Goal: Task Accomplishment & Management: Use online tool/utility

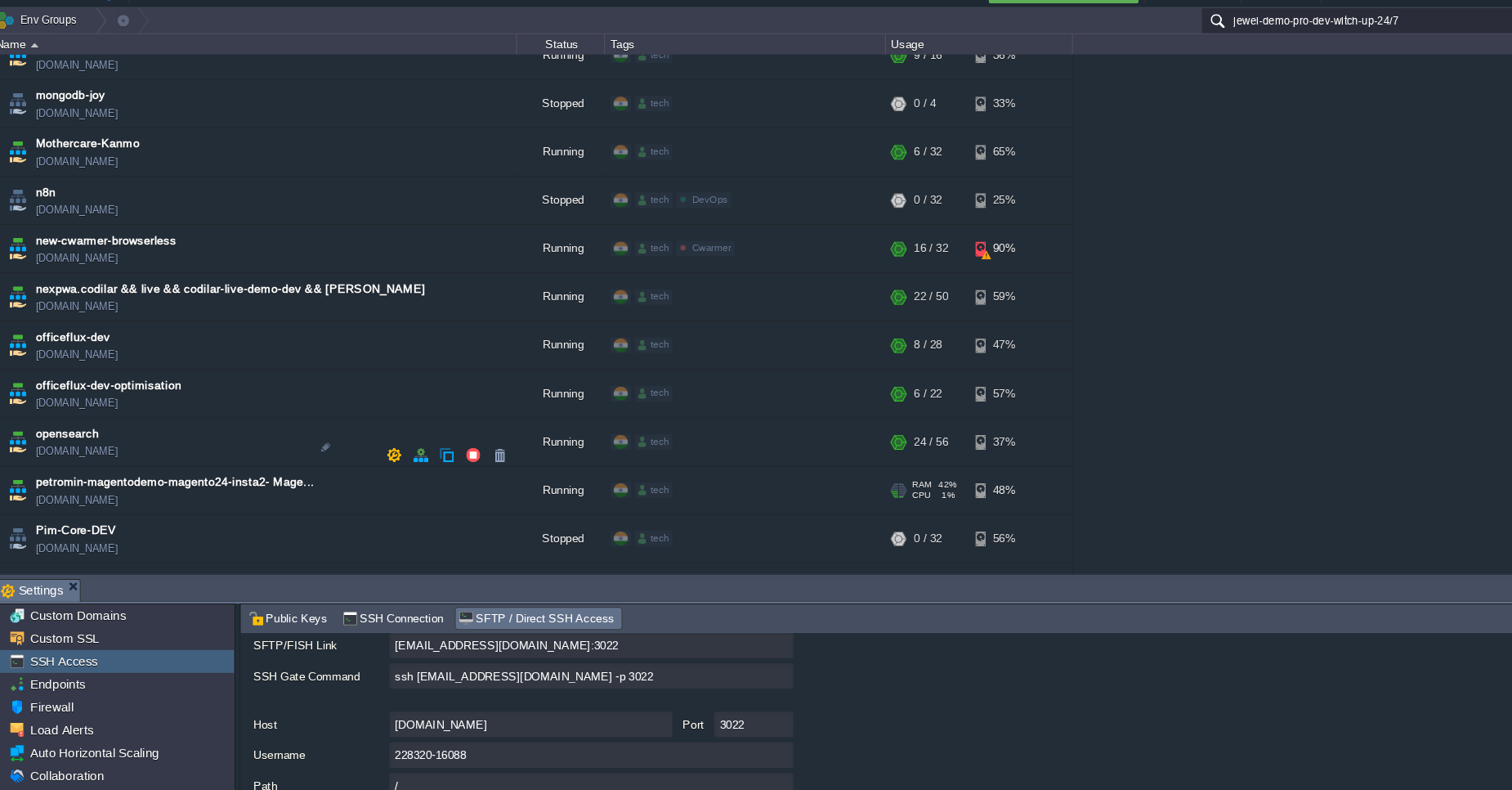
scroll to position [4846, 0]
click at [160, 325] on td "officeflux-dev [DOMAIN_NAME]" at bounding box center [246, 347] width 491 height 45
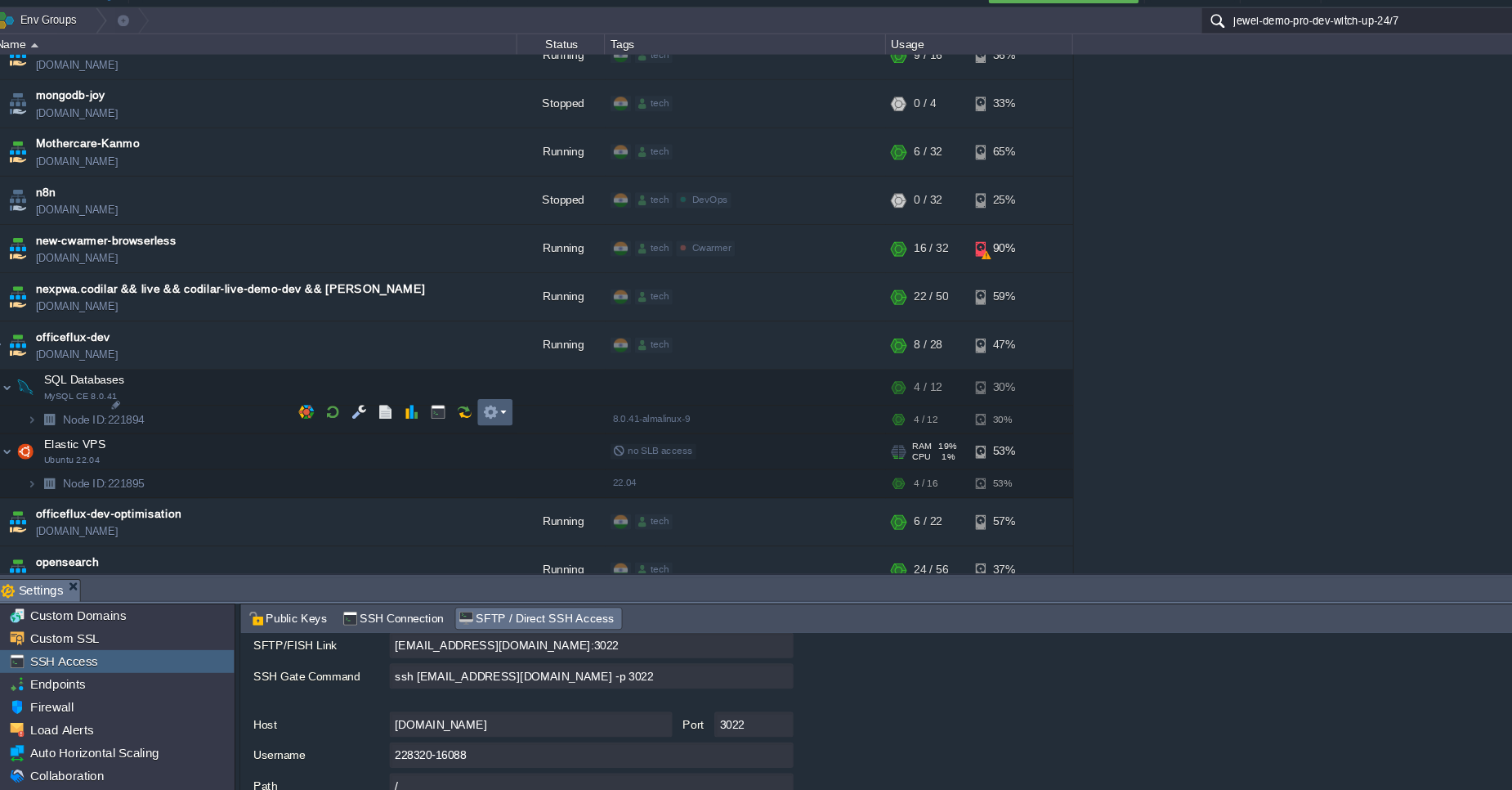
click at [475, 409] on em at bounding box center [470, 408] width 22 height 15
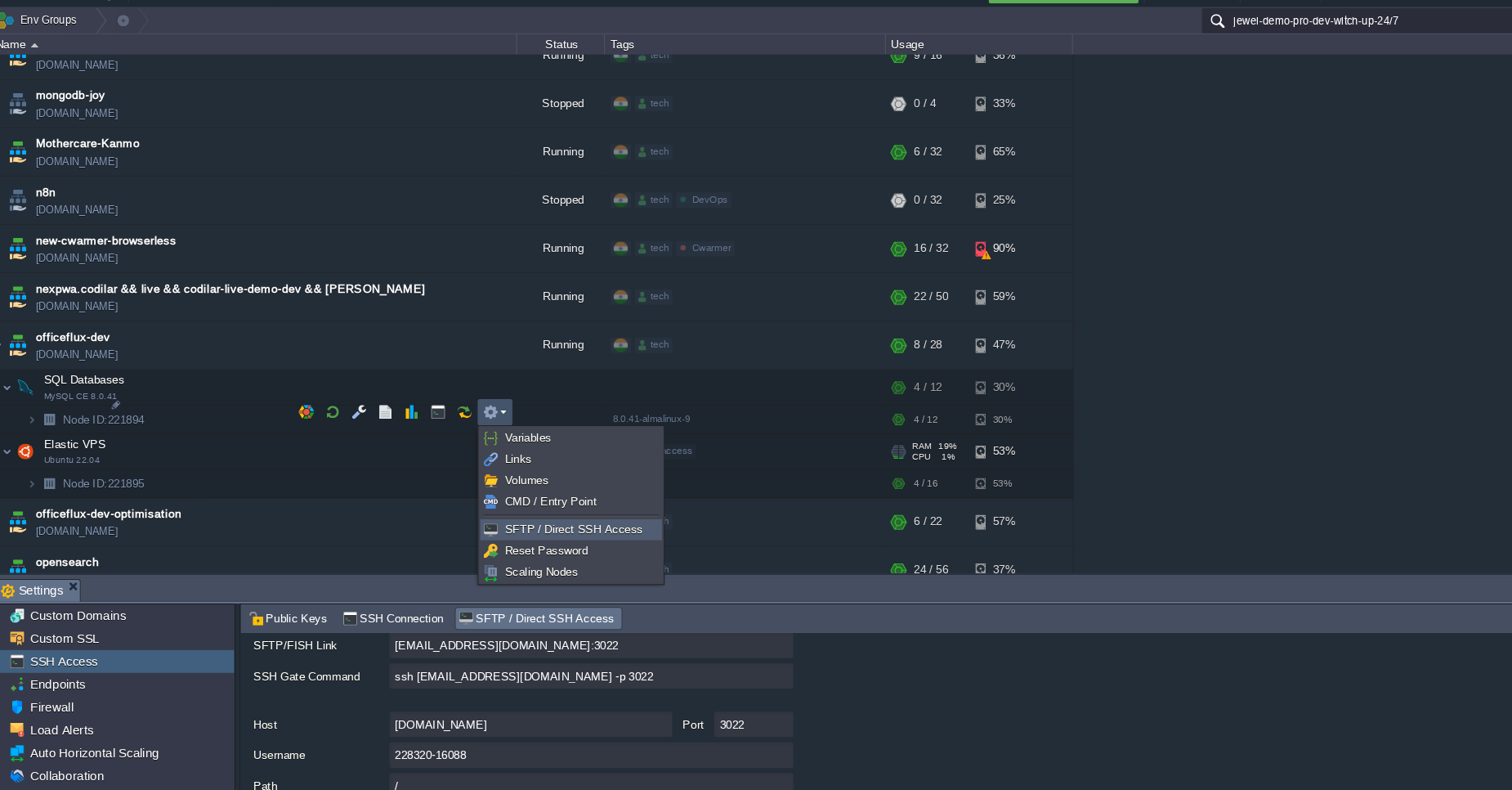
click at [489, 521] on span "SFTP / Direct SSH Access" at bounding box center [543, 518] width 128 height 12
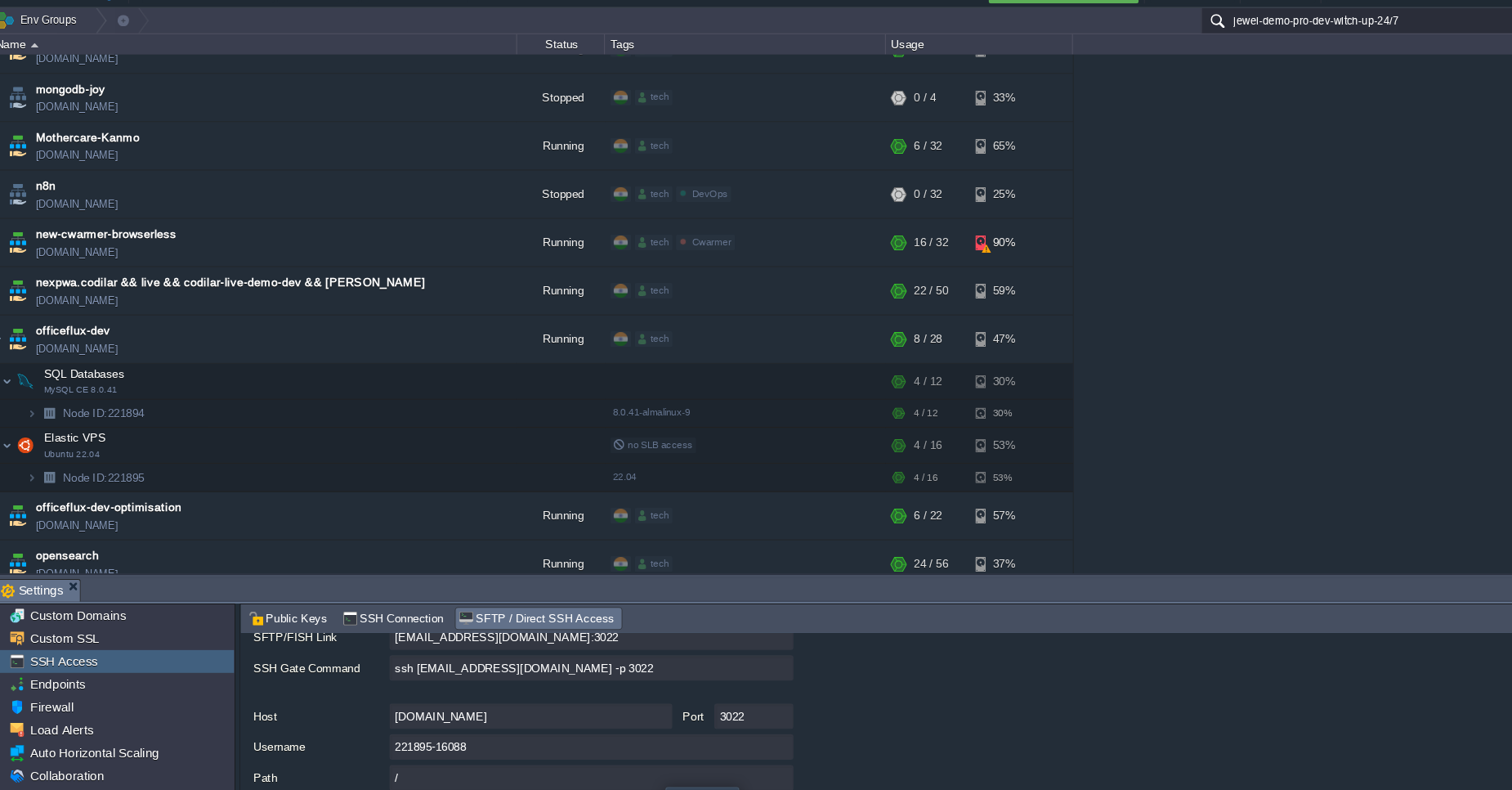
scroll to position [128, 0]
click at [734, 658] on input "ssh [EMAIL_ADDRESS][DOMAIN_NAME] -p 3022" at bounding box center [561, 655] width 376 height 24
type textarea "ssh [EMAIL_ADDRESS][DOMAIN_NAME] -p 3022"
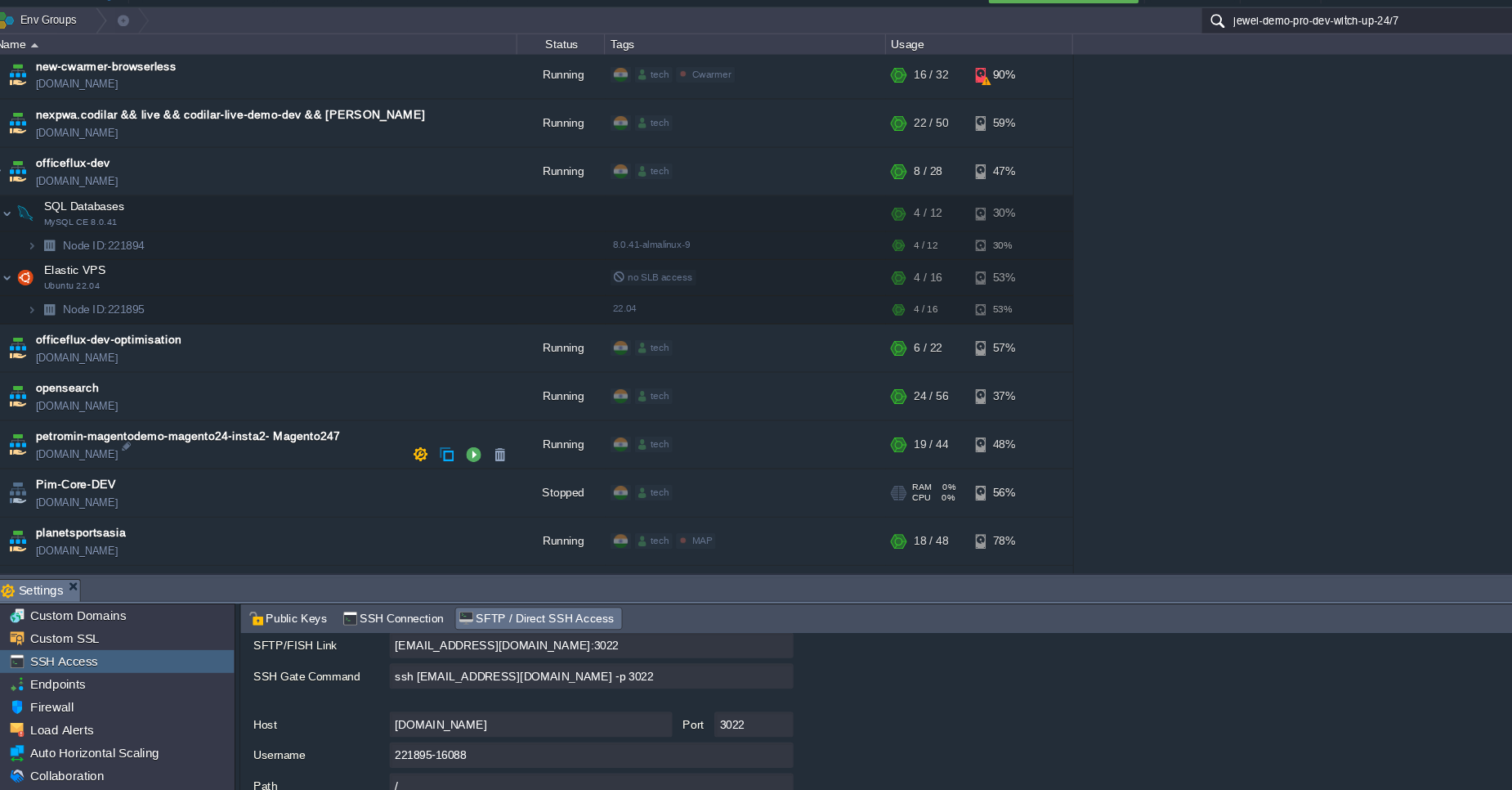
scroll to position [5005, 0]
click at [226, 330] on td "officeflux-dev-optimisation [DOMAIN_NAME]" at bounding box center [246, 352] width 491 height 45
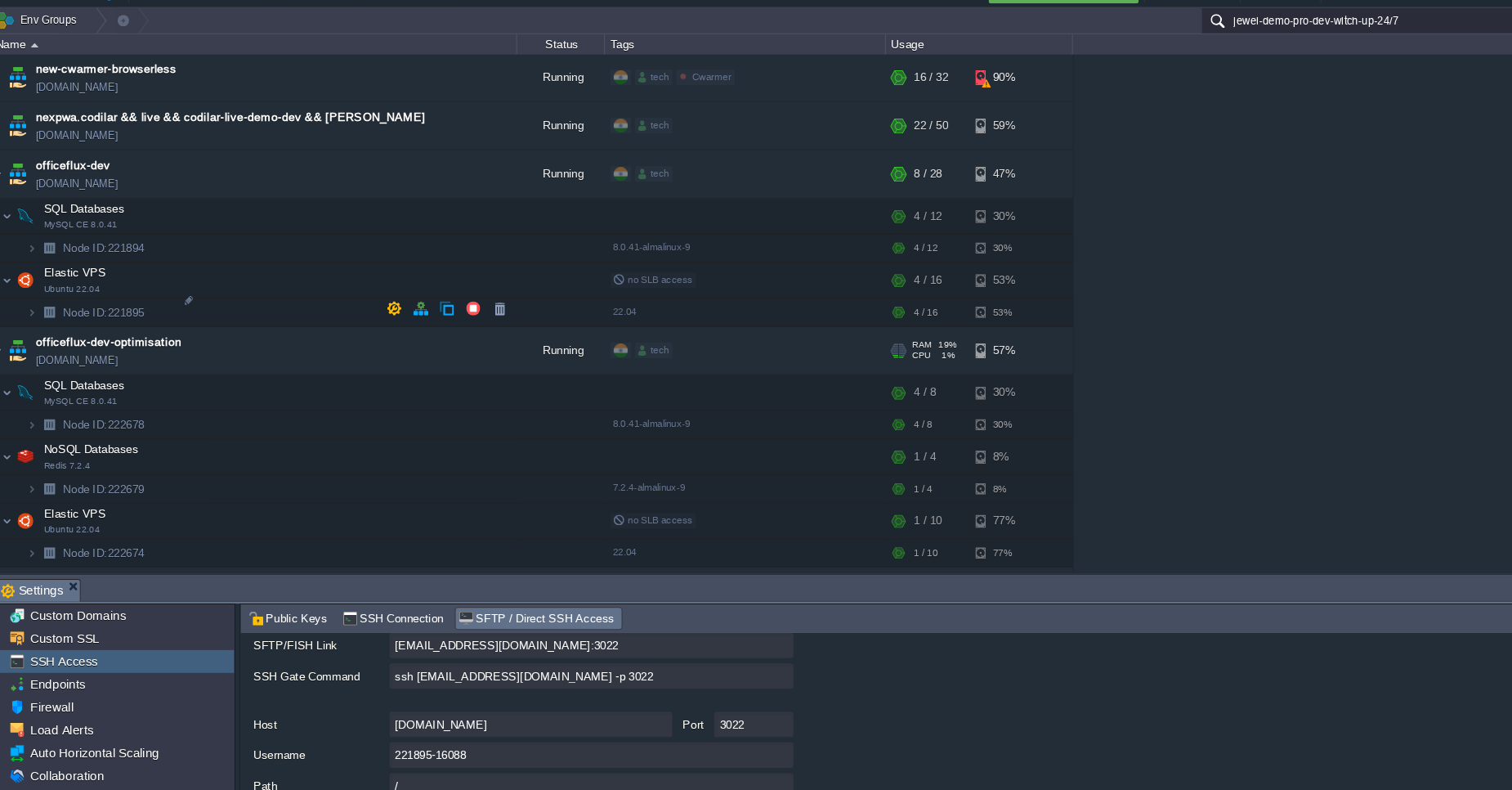
click at [150, 336] on span "officeflux-dev-optimisation" at bounding box center [110, 344] width 135 height 16
type input "officeflux-dev-optimisation"
click at [474, 481] on td at bounding box center [471, 470] width 33 height 24
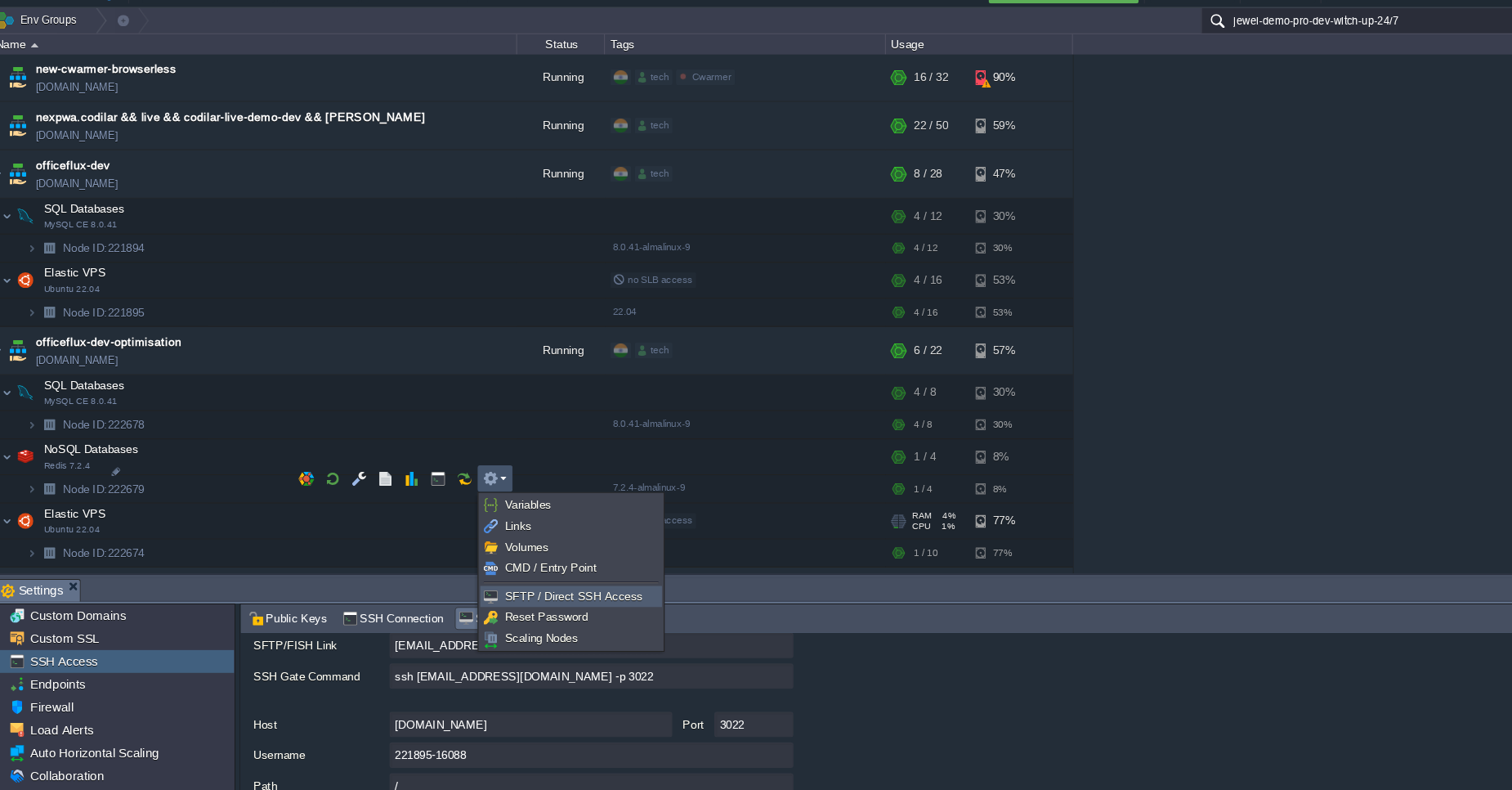
click at [487, 588] on link "SFTP / Direct SSH Access" at bounding box center [542, 580] width 168 height 18
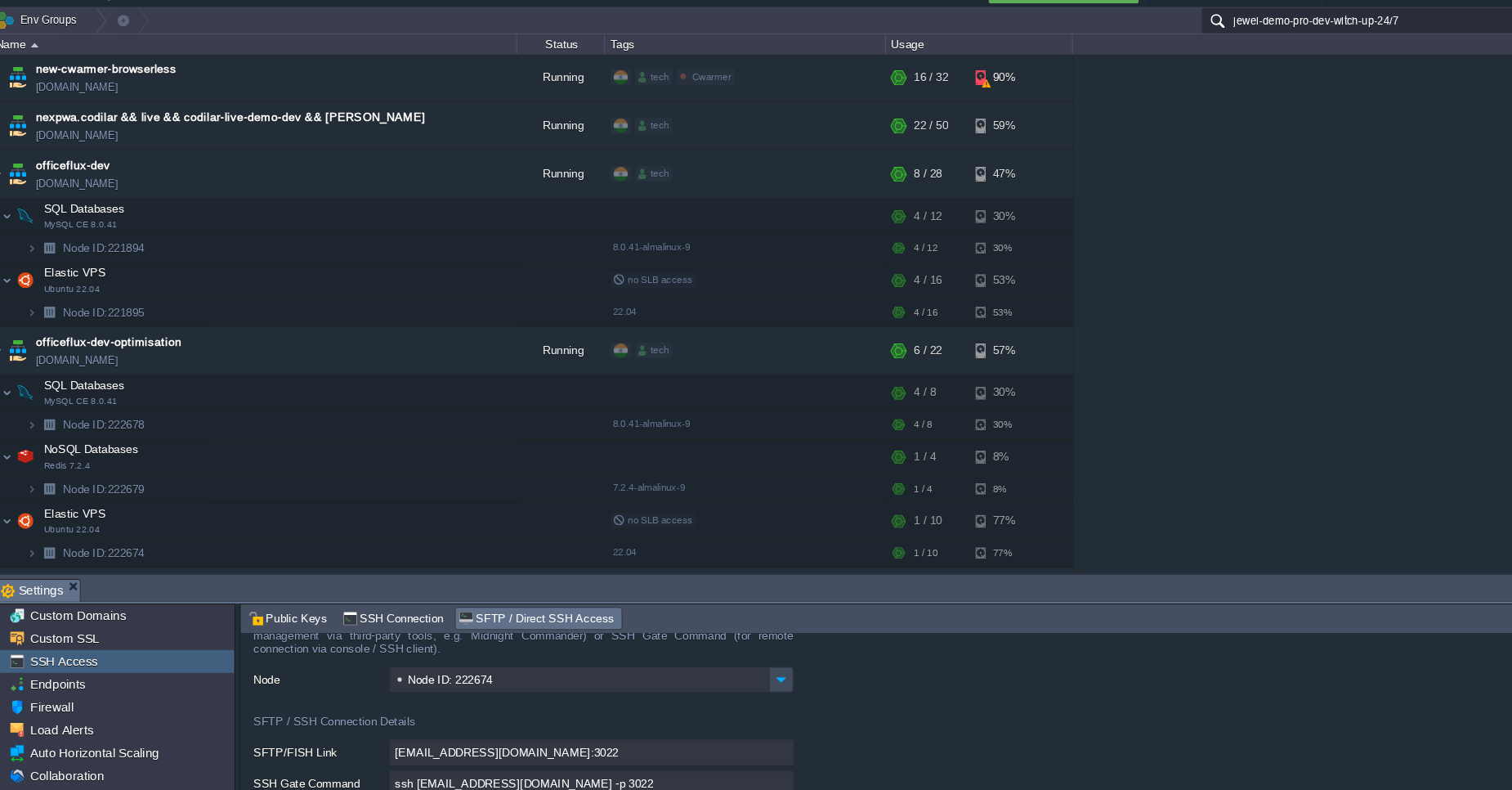
scroll to position [105, 0]
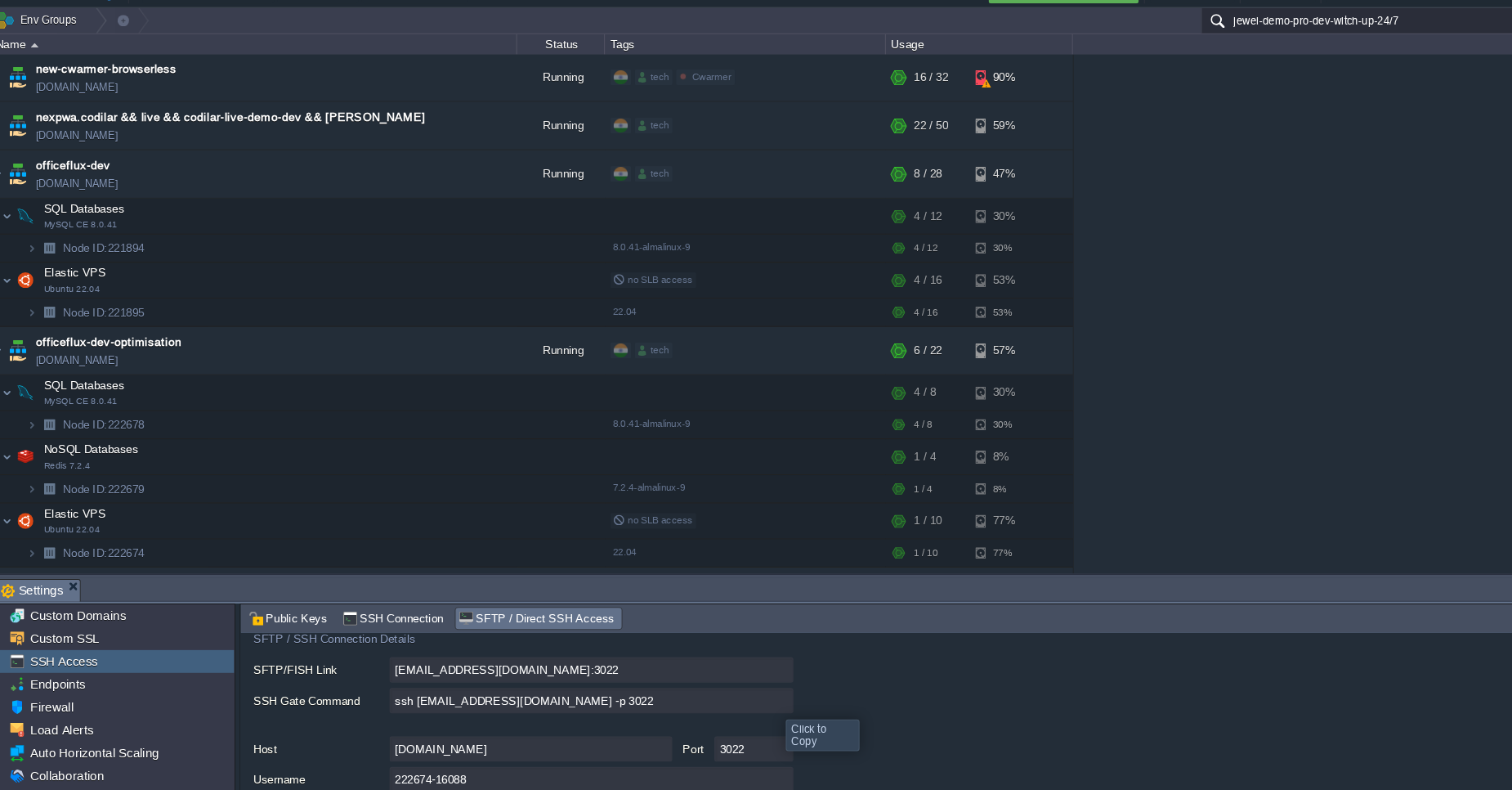
click at [738, 683] on input "ssh [EMAIL_ADDRESS][DOMAIN_NAME] -p 3022" at bounding box center [561, 678] width 376 height 24
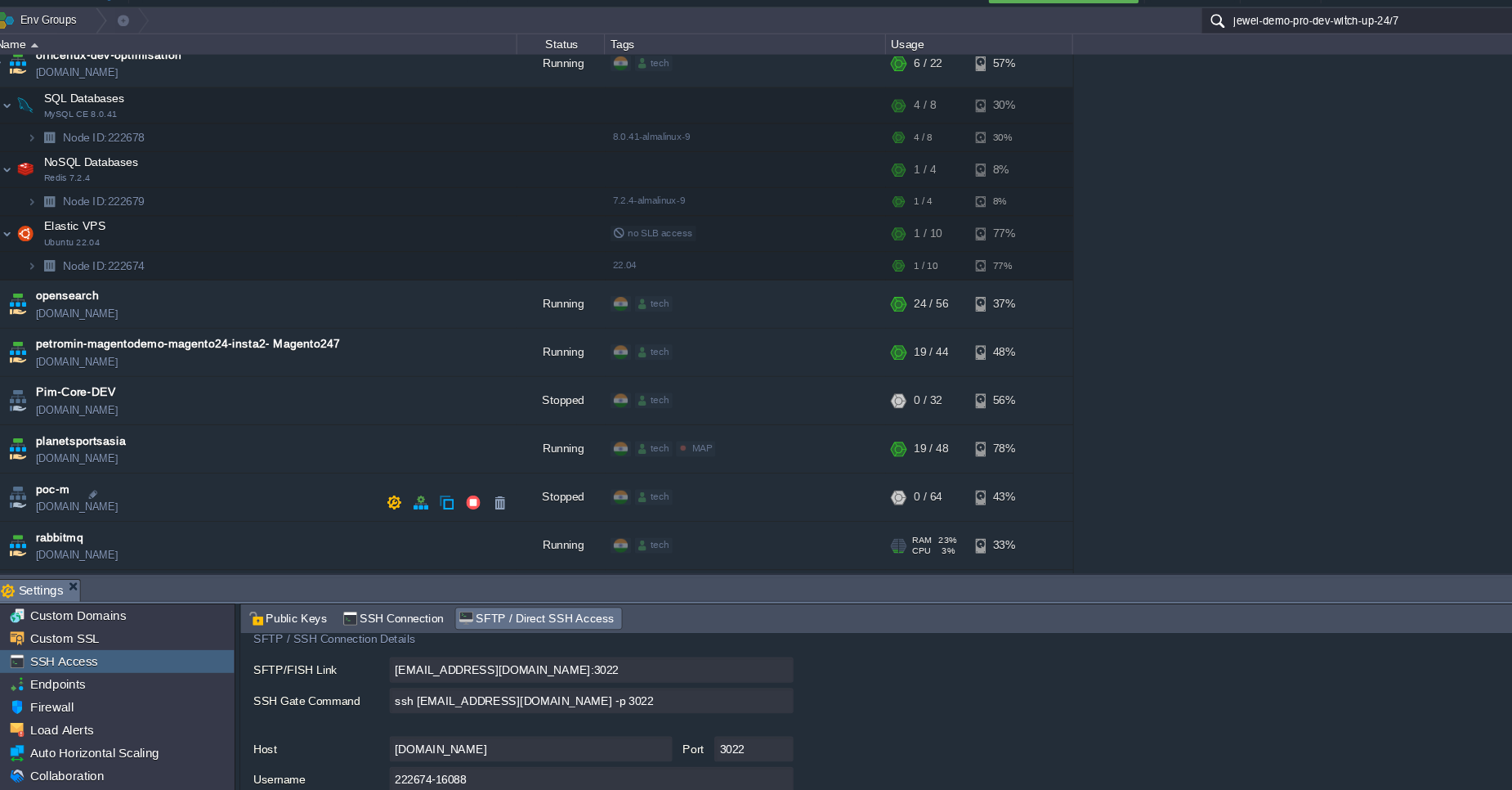
scroll to position [5273, 0]
click at [23, 420] on img at bounding box center [26, 442] width 23 height 44
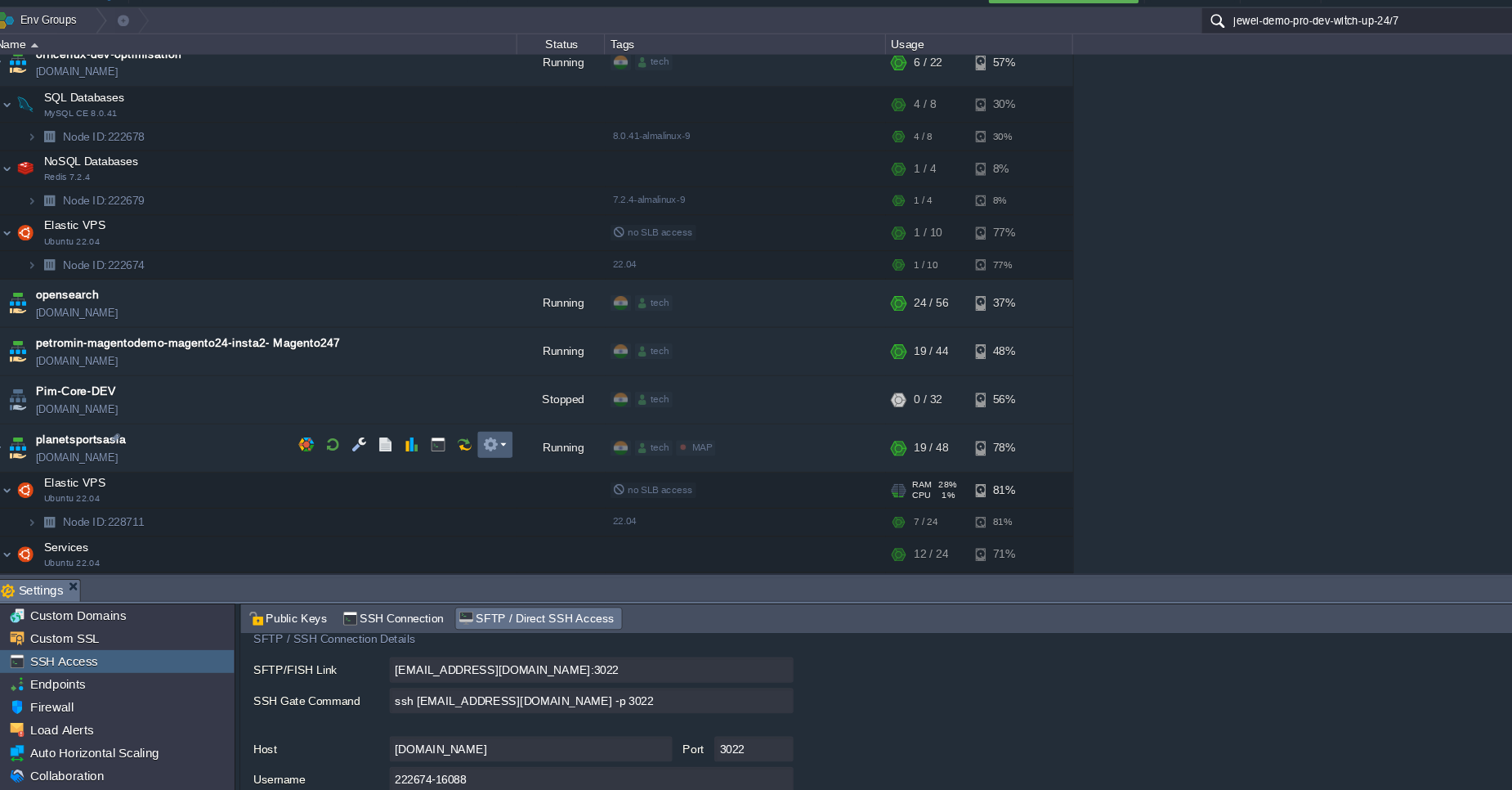
click at [481, 438] on td at bounding box center [471, 439] width 33 height 24
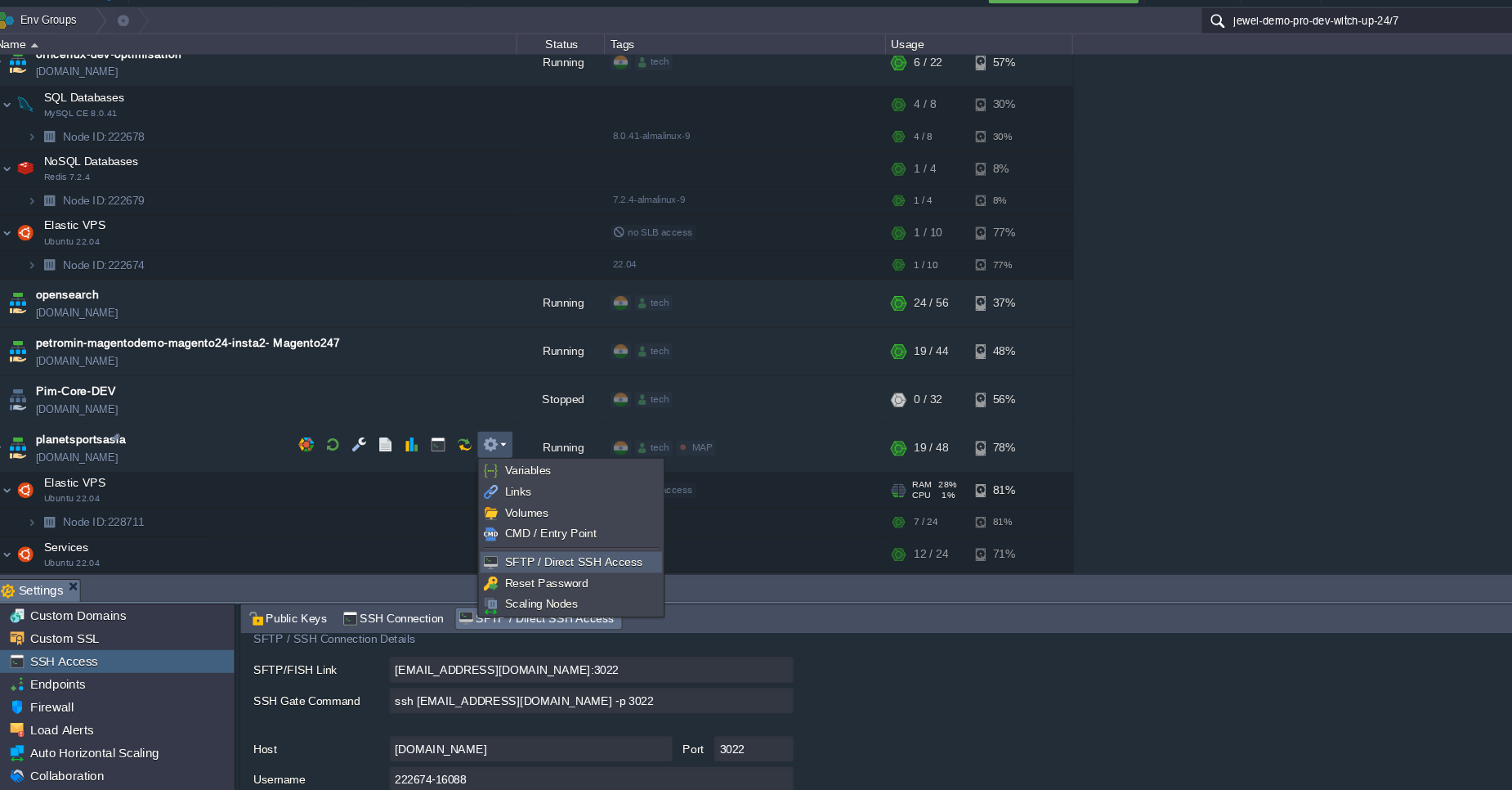
click at [489, 545] on span "SFTP / Direct SSH Access" at bounding box center [543, 548] width 128 height 12
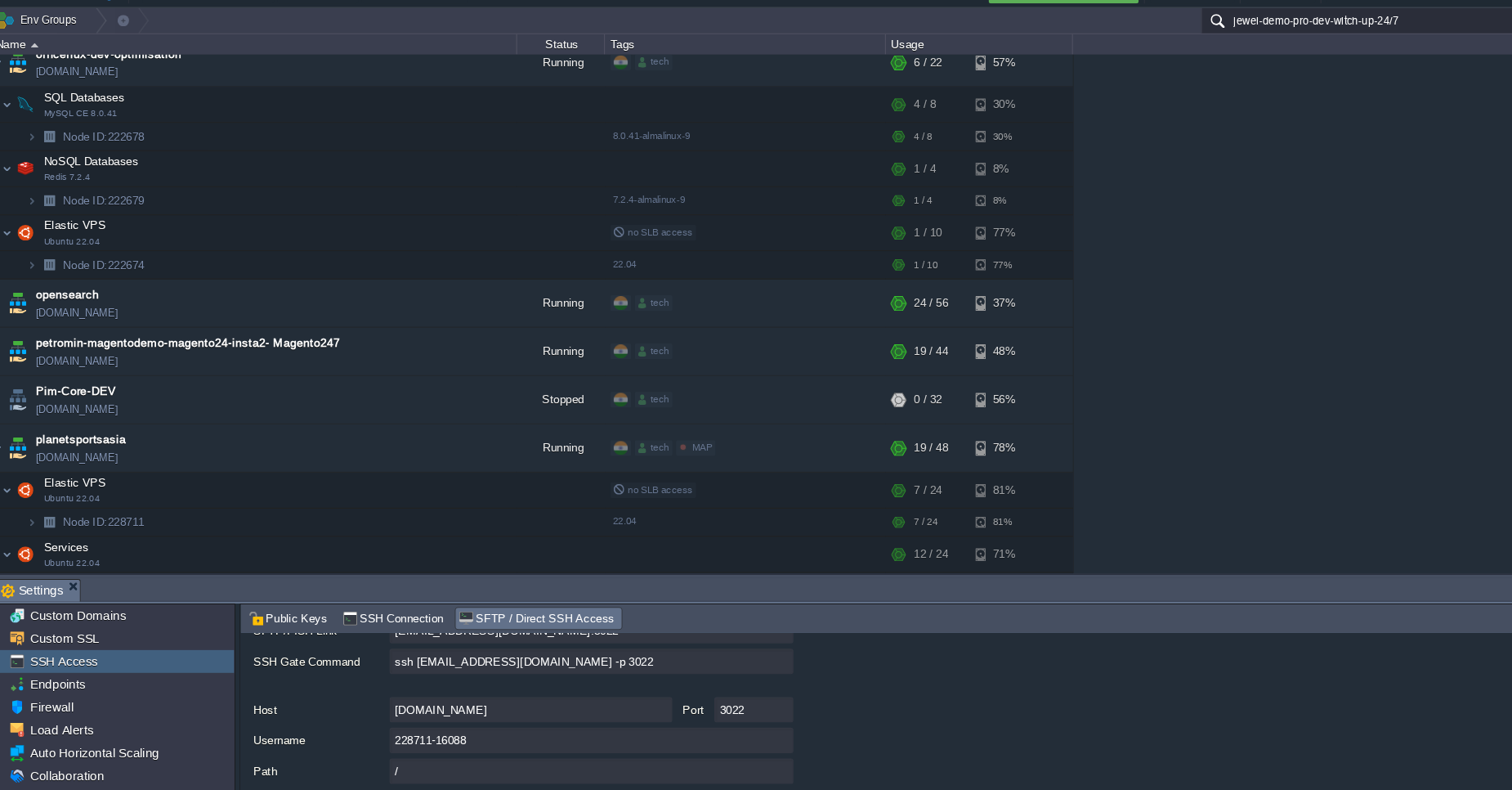
scroll to position [139, 0]
click at [737, 648] on input "ssh [EMAIL_ADDRESS][DOMAIN_NAME] -p 3022" at bounding box center [561, 644] width 376 height 24
type textarea "ssh [EMAIL_ADDRESS][DOMAIN_NAME] -p 3022"
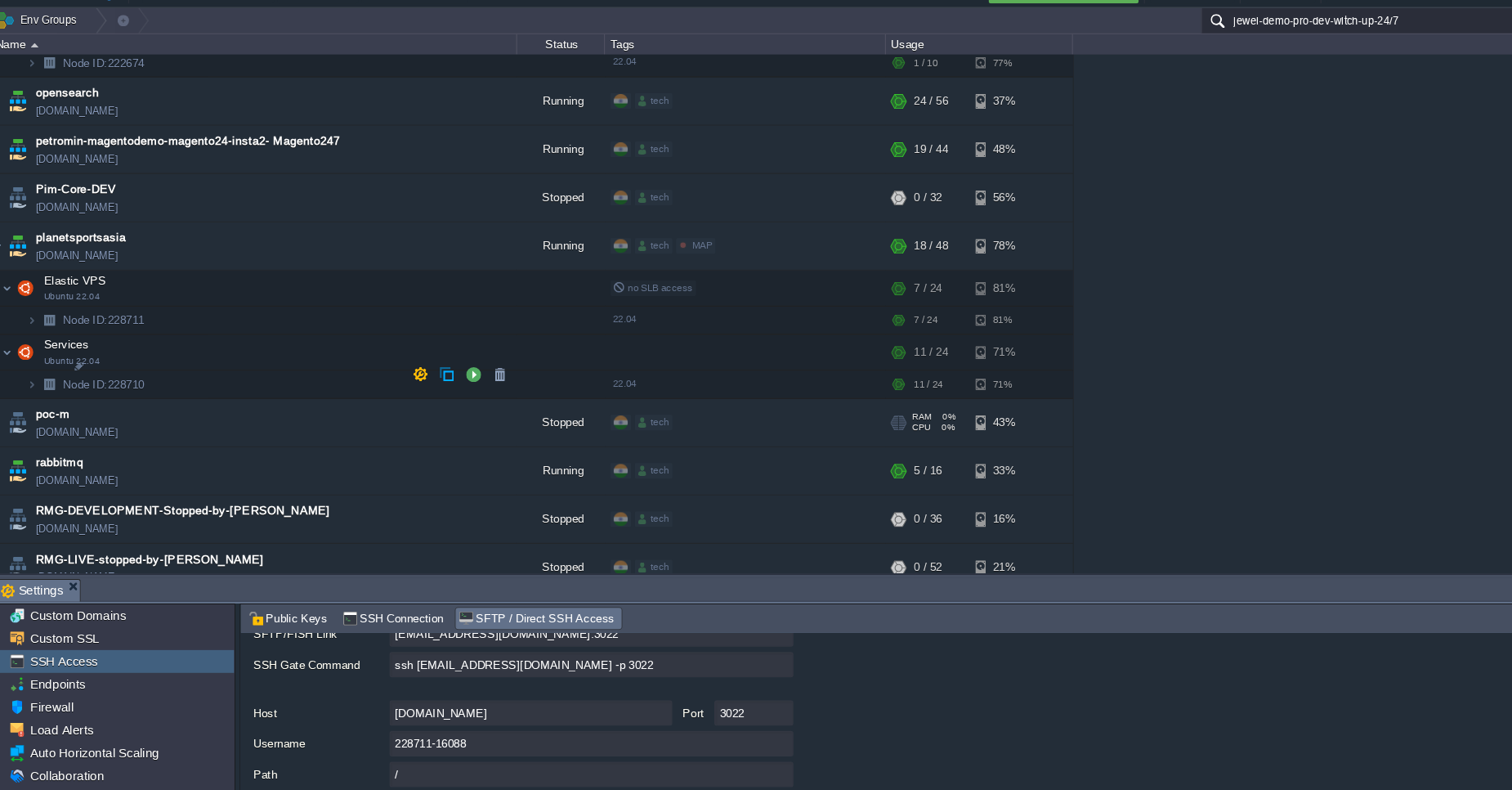
scroll to position [5460, 0]
click at [95, 240] on span "planetsportsasia" at bounding box center [85, 248] width 84 height 16
click at [112, 240] on span "planetsportsasia" at bounding box center [85, 248] width 84 height 16
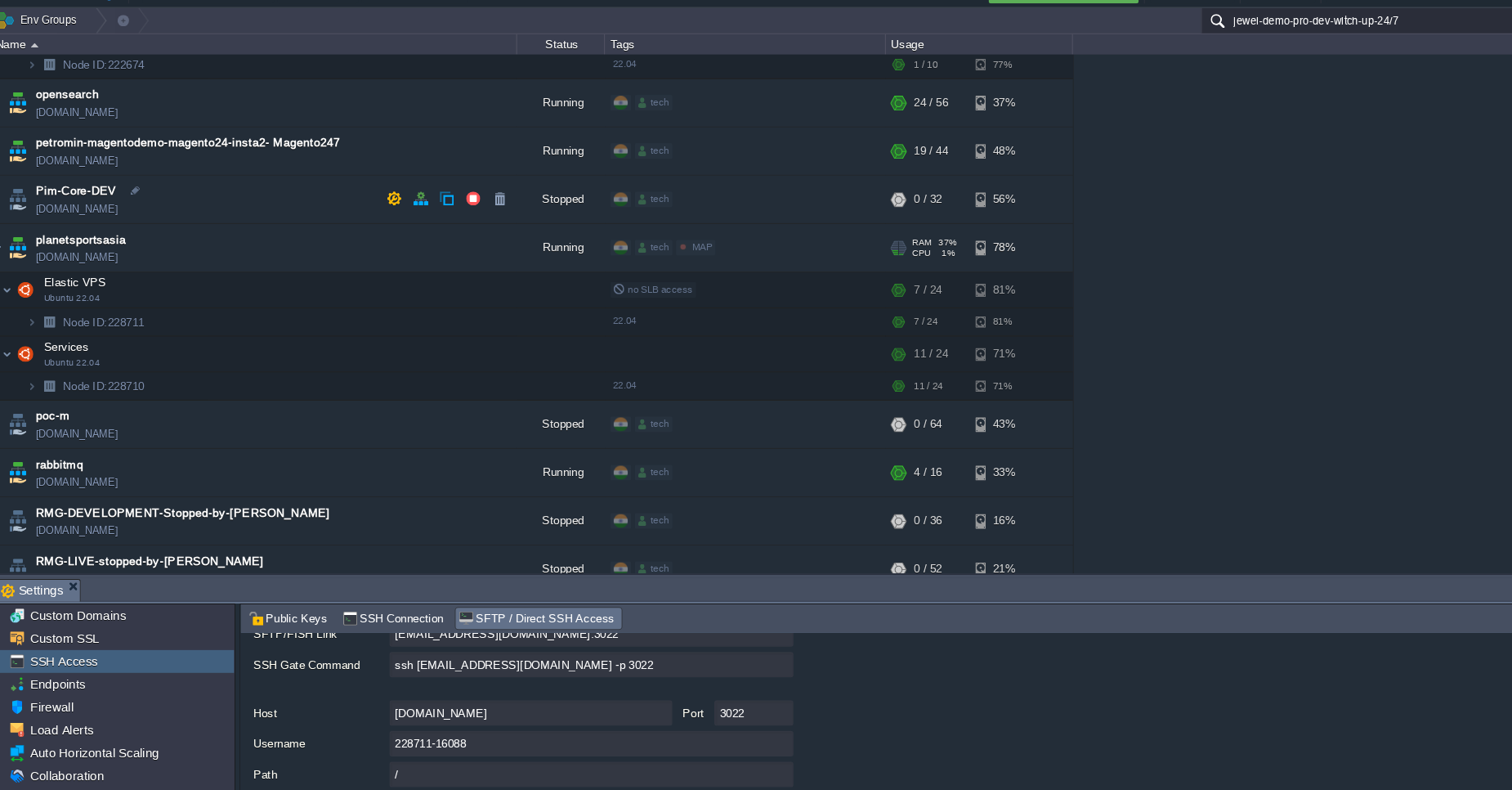
type input "planetsportsasia"
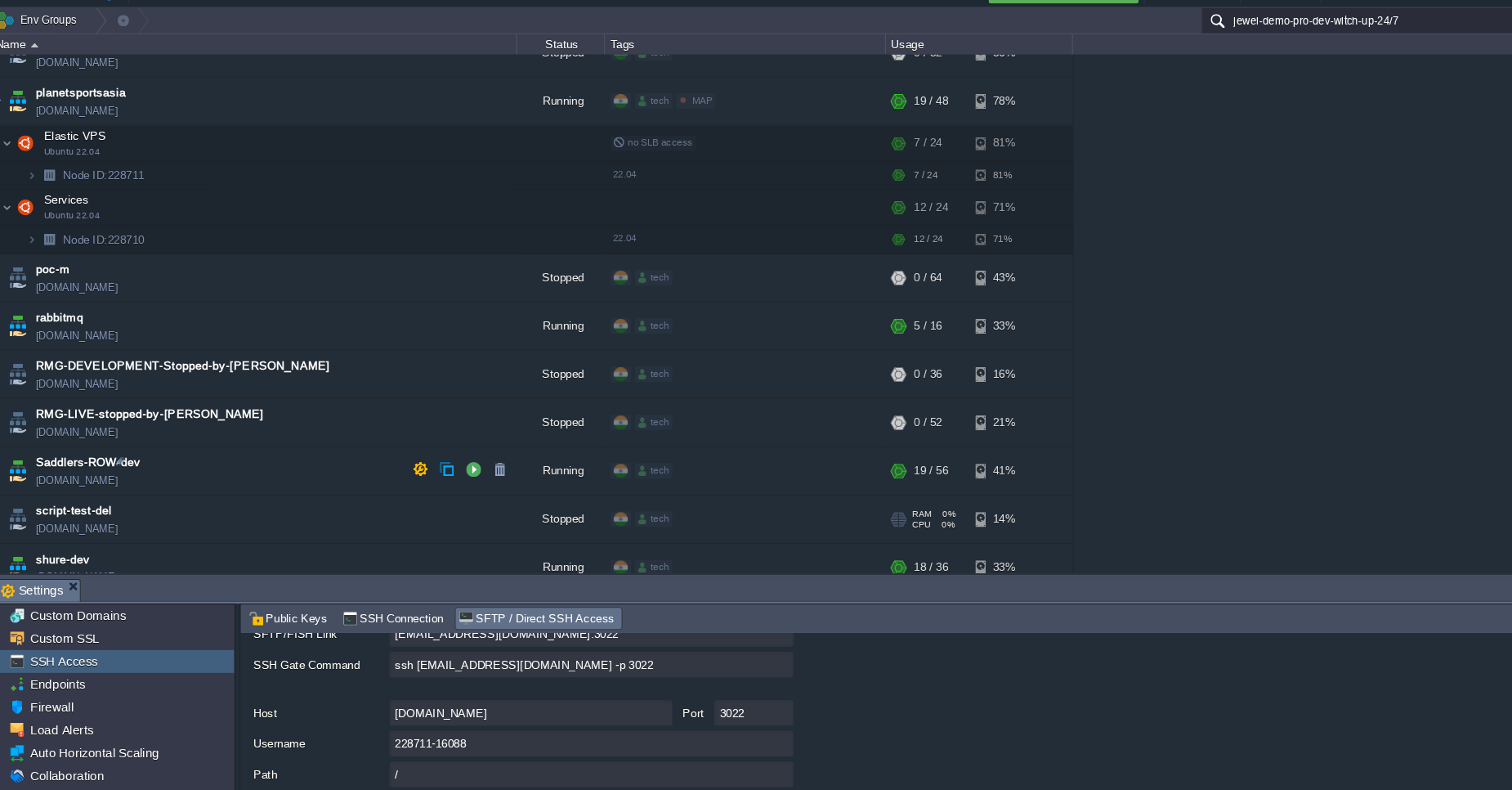
scroll to position [5599, 0]
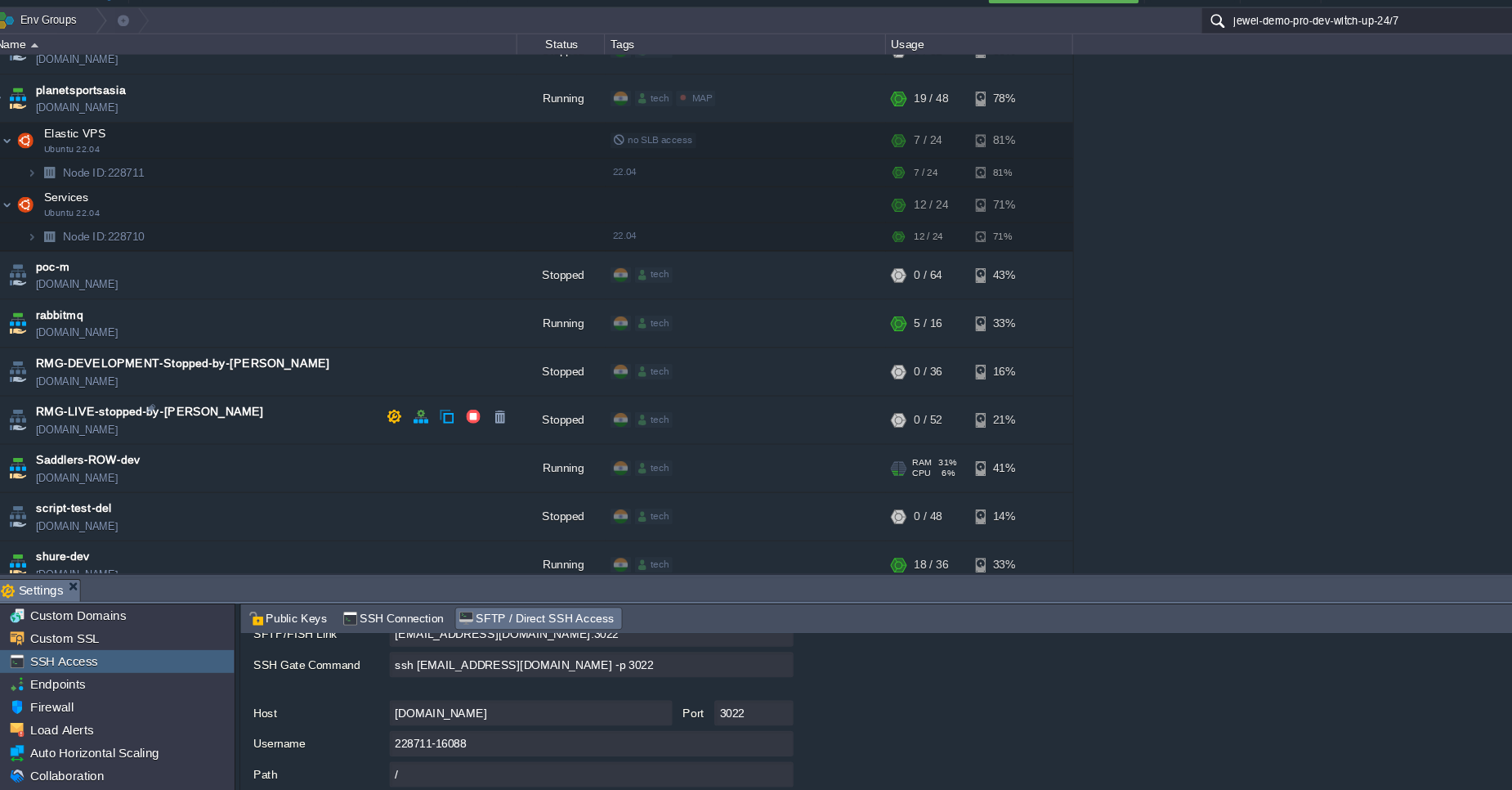
click at [177, 439] on td "Saddlers-ROW-dev [DOMAIN_NAME]" at bounding box center [246, 462] width 491 height 45
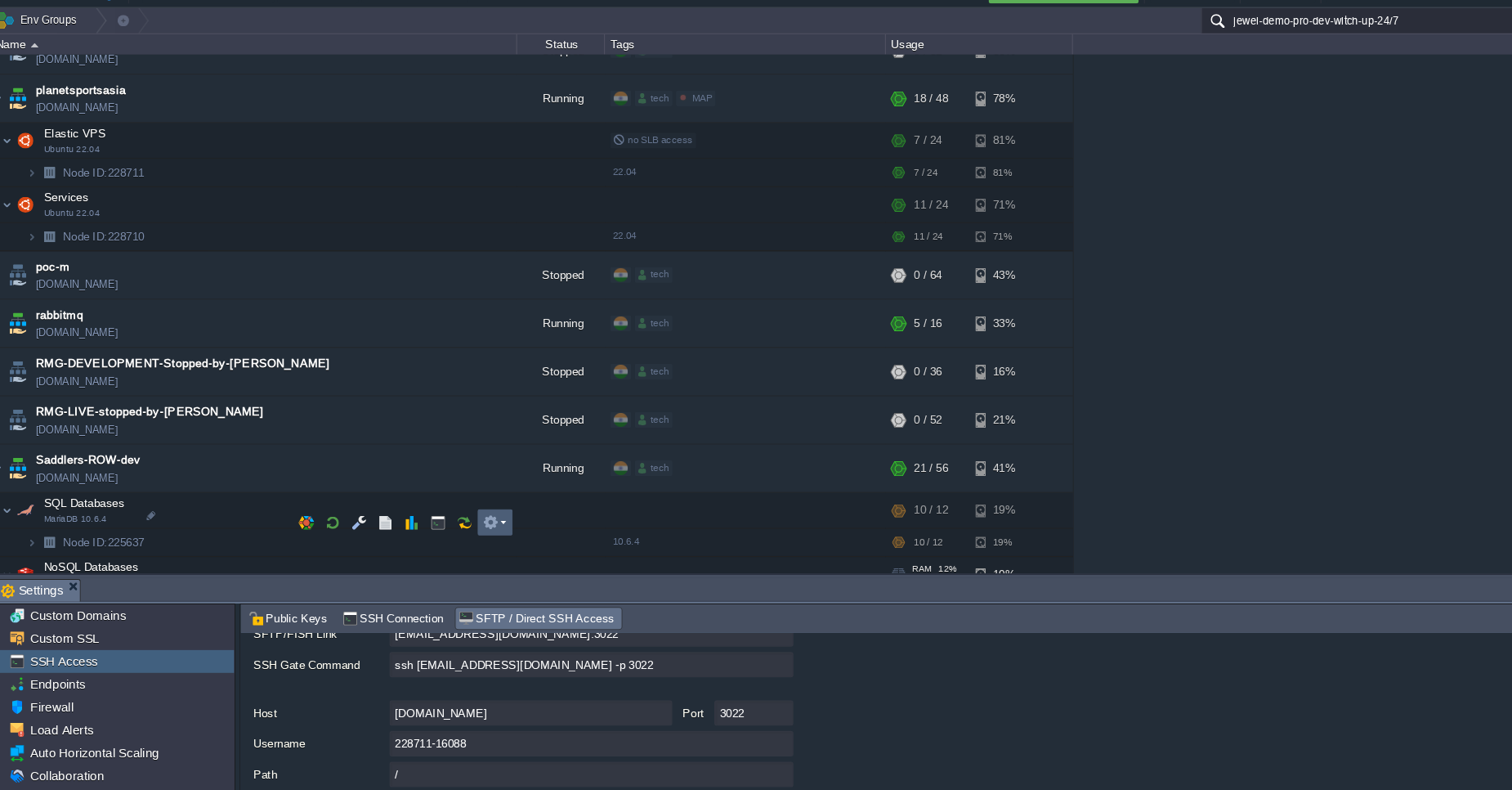
click at [480, 511] on em at bounding box center [470, 512] width 22 height 15
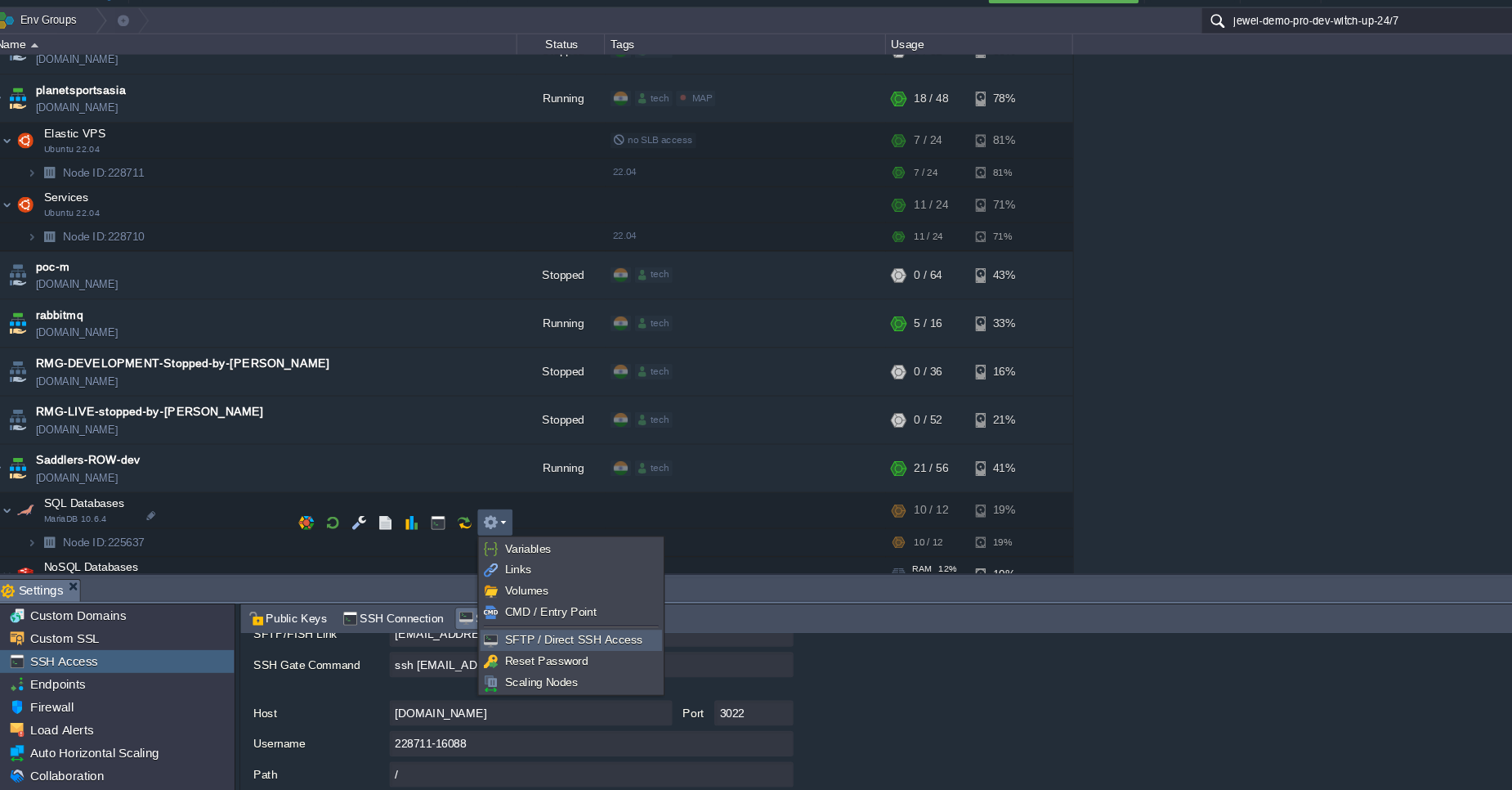
click at [512, 624] on span "SFTP / Direct SSH Access" at bounding box center [543, 621] width 128 height 12
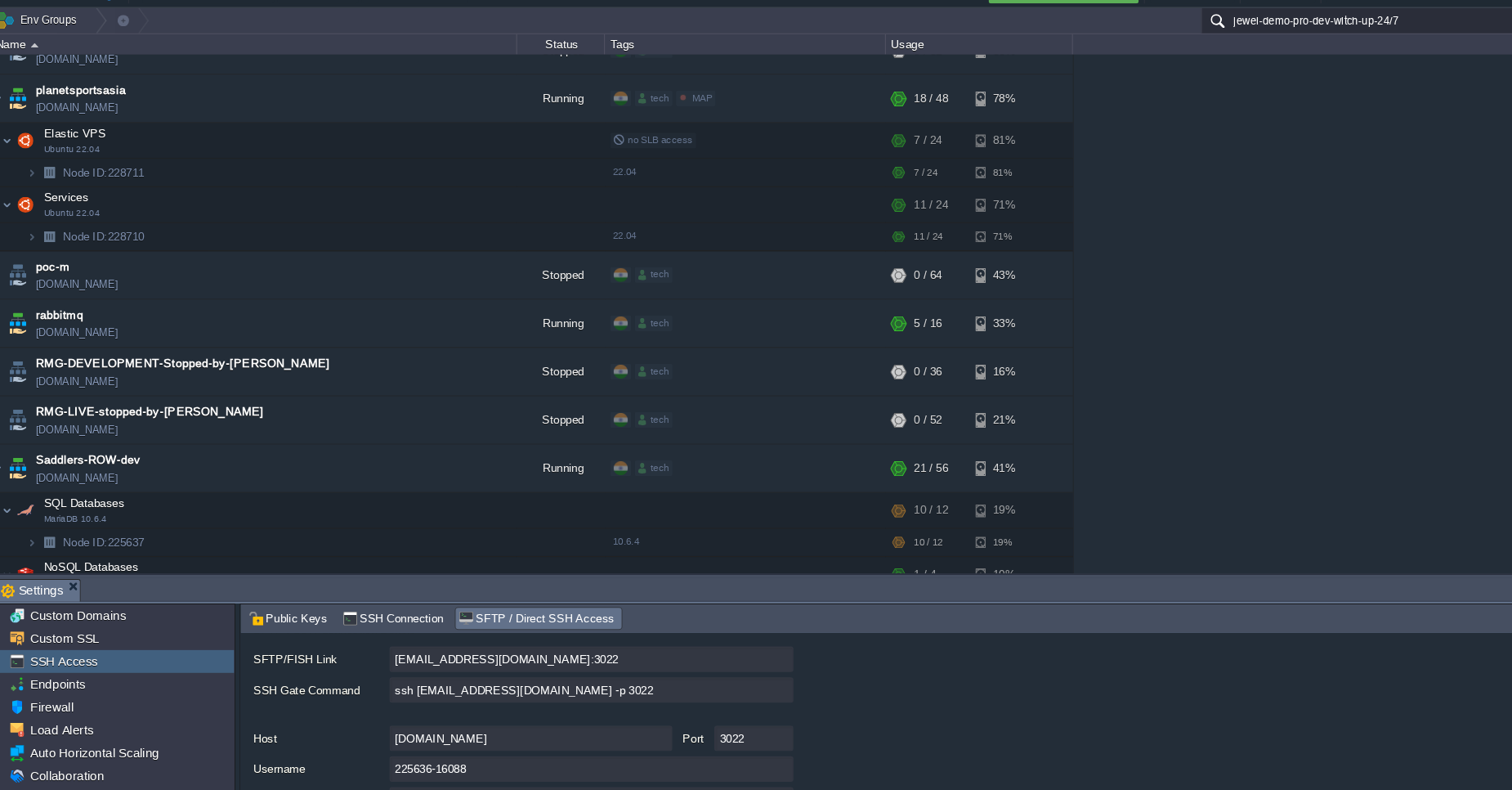
scroll to position [107, 0]
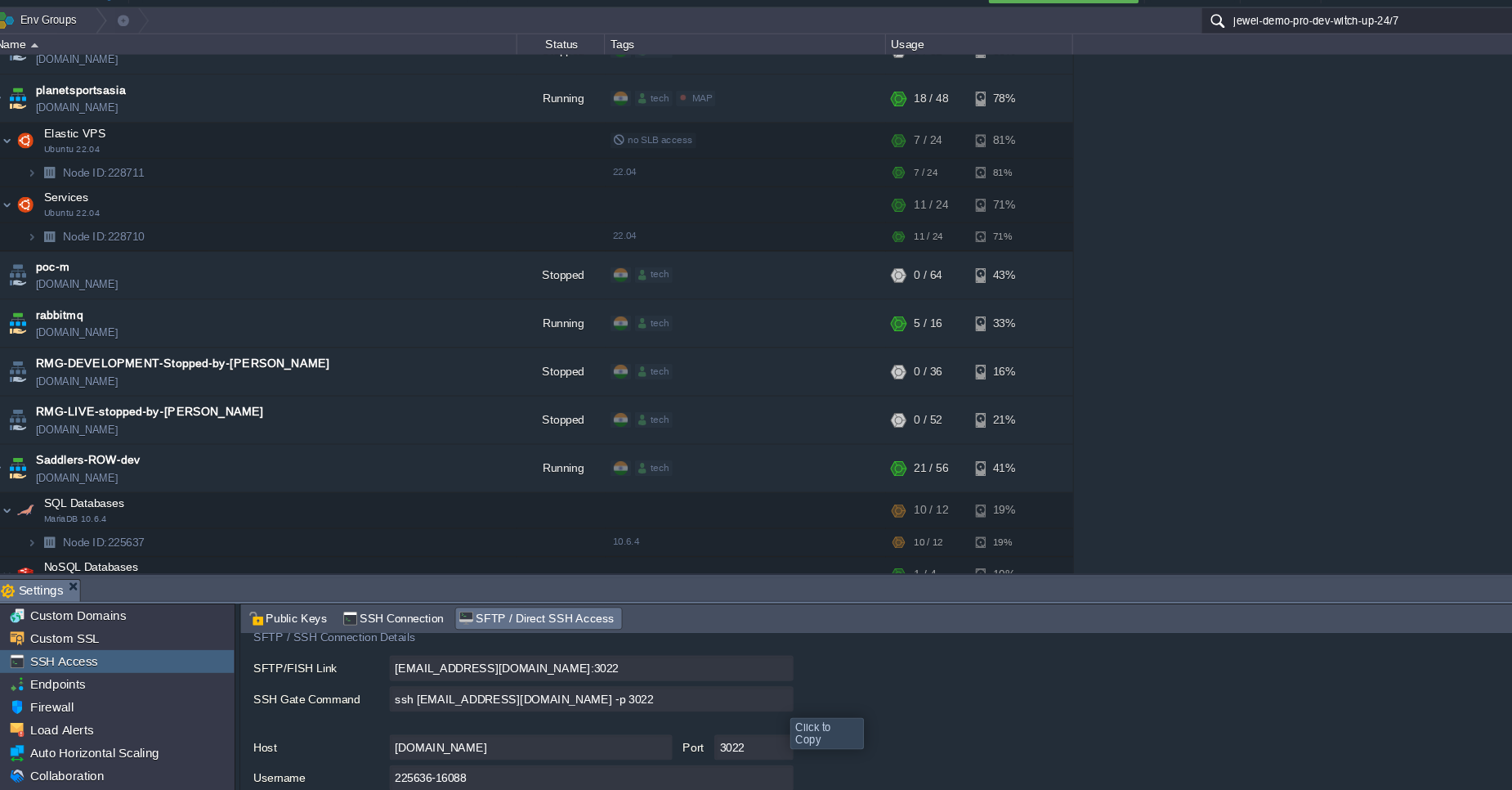
click at [735, 680] on input "ssh [EMAIL_ADDRESS][DOMAIN_NAME] -p 3022" at bounding box center [561, 676] width 376 height 24
type textarea "ssh [EMAIL_ADDRESS][DOMAIN_NAME] -p 3022"
click at [738, 679] on input "ssh [EMAIL_ADDRESS][DOMAIN_NAME] -p 3022" at bounding box center [561, 676] width 376 height 24
click at [123, 445] on span "Saddlers-ROW-dev" at bounding box center [91, 453] width 97 height 16
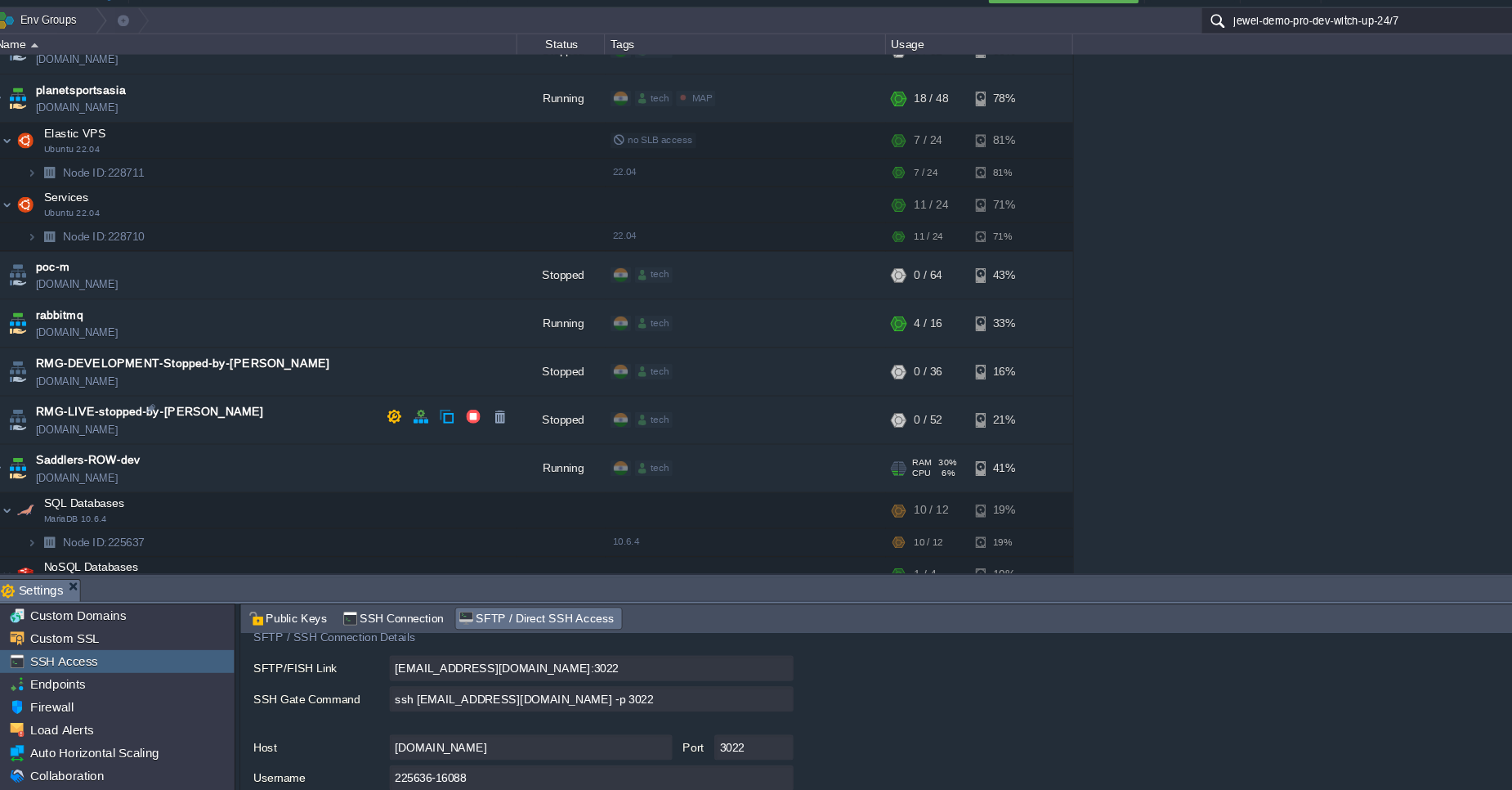
type input "Saddlers-ROW-dev"
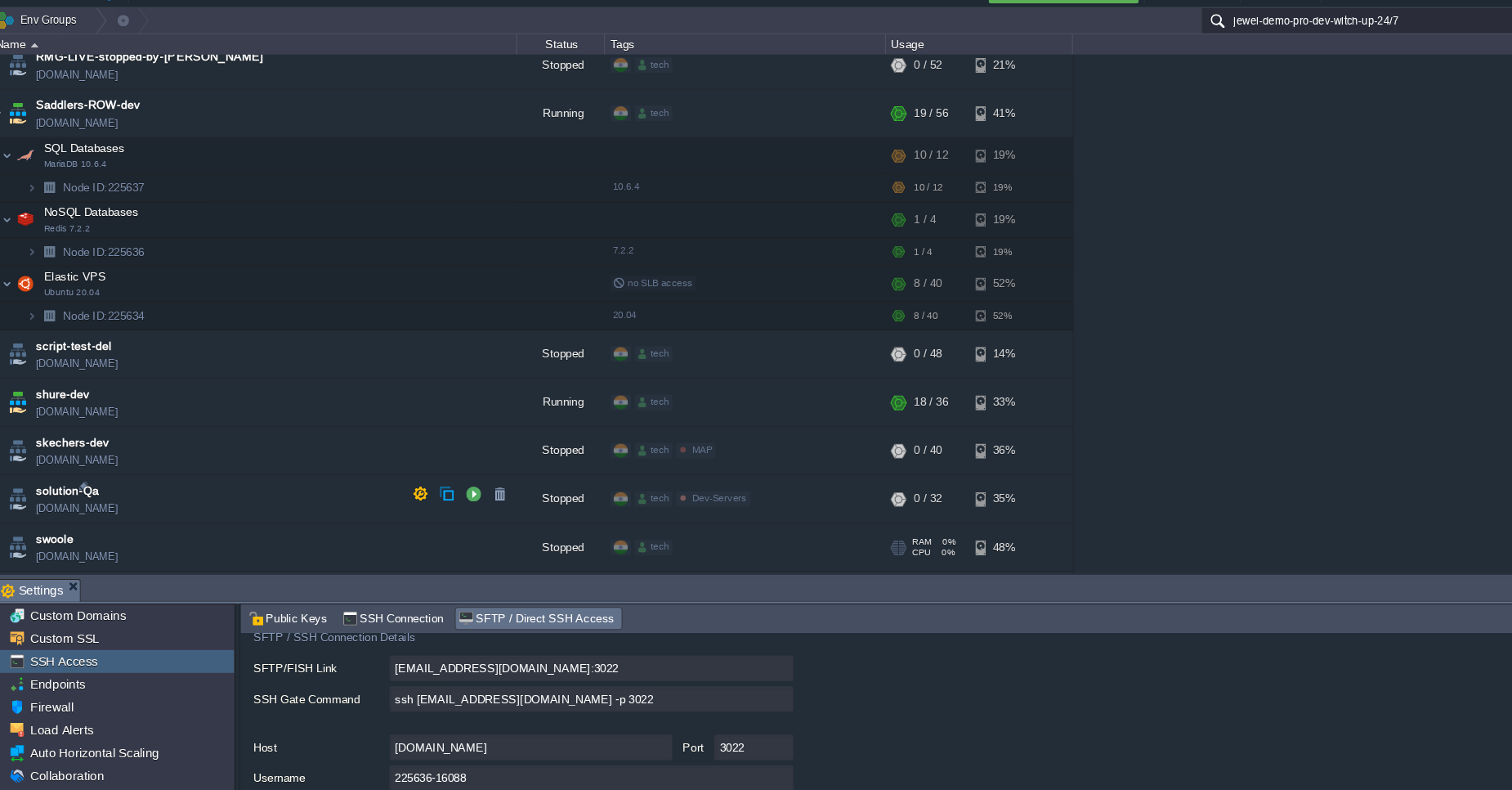
scroll to position [5932, 0]
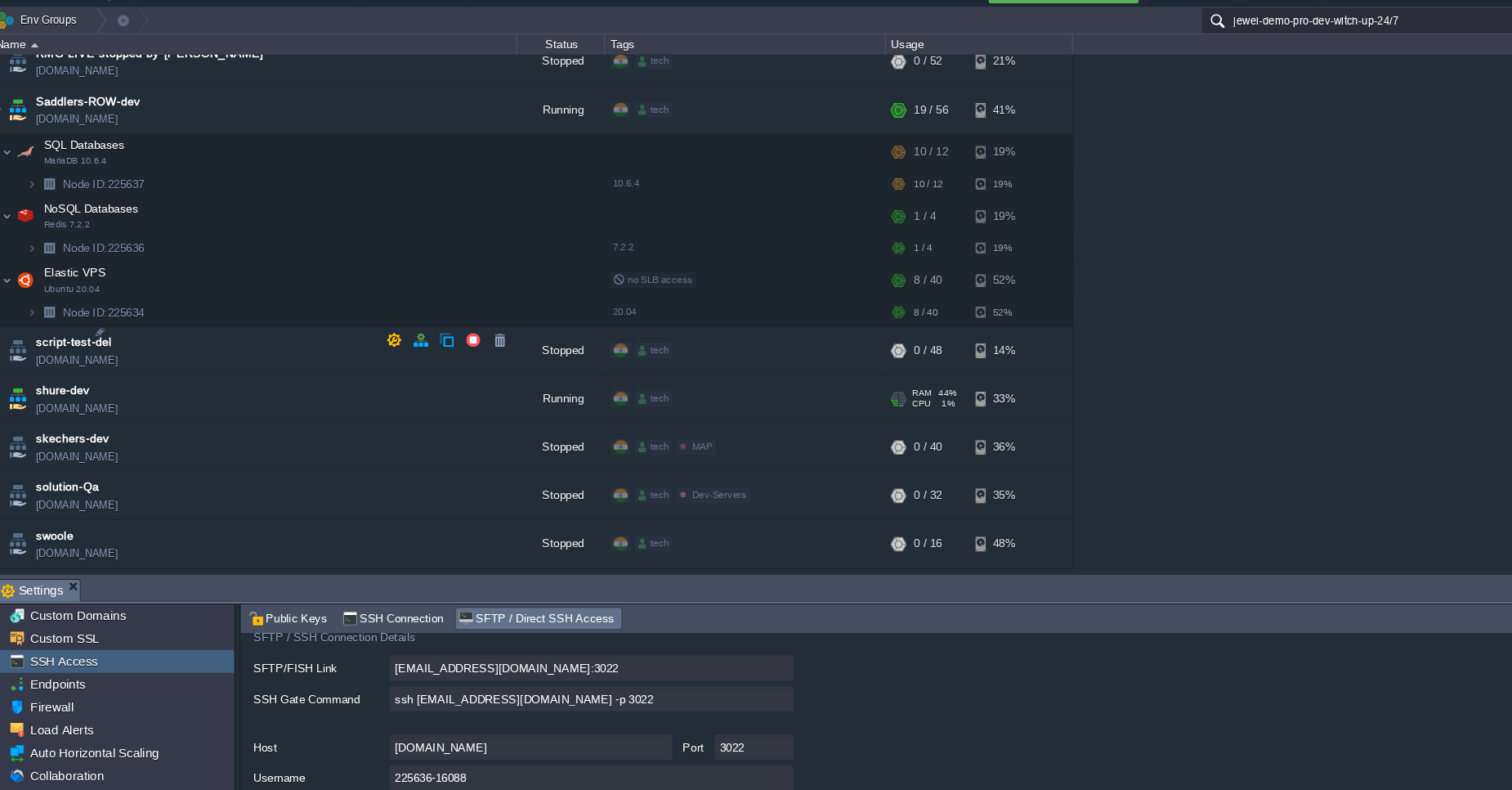
click at [157, 375] on td "shure-dev [DOMAIN_NAME]" at bounding box center [246, 397] width 491 height 45
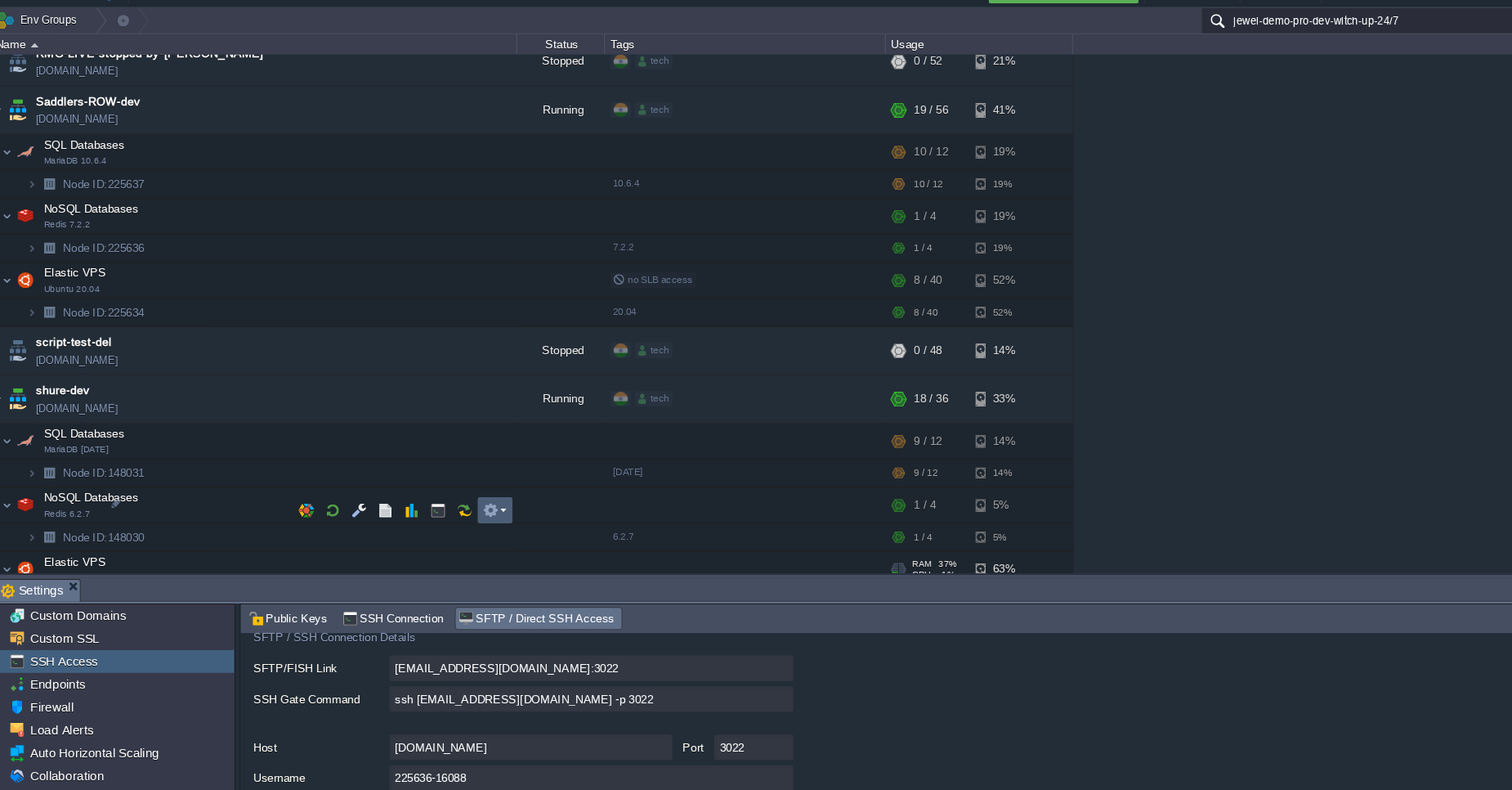
click at [476, 496] on em at bounding box center [470, 500] width 22 height 15
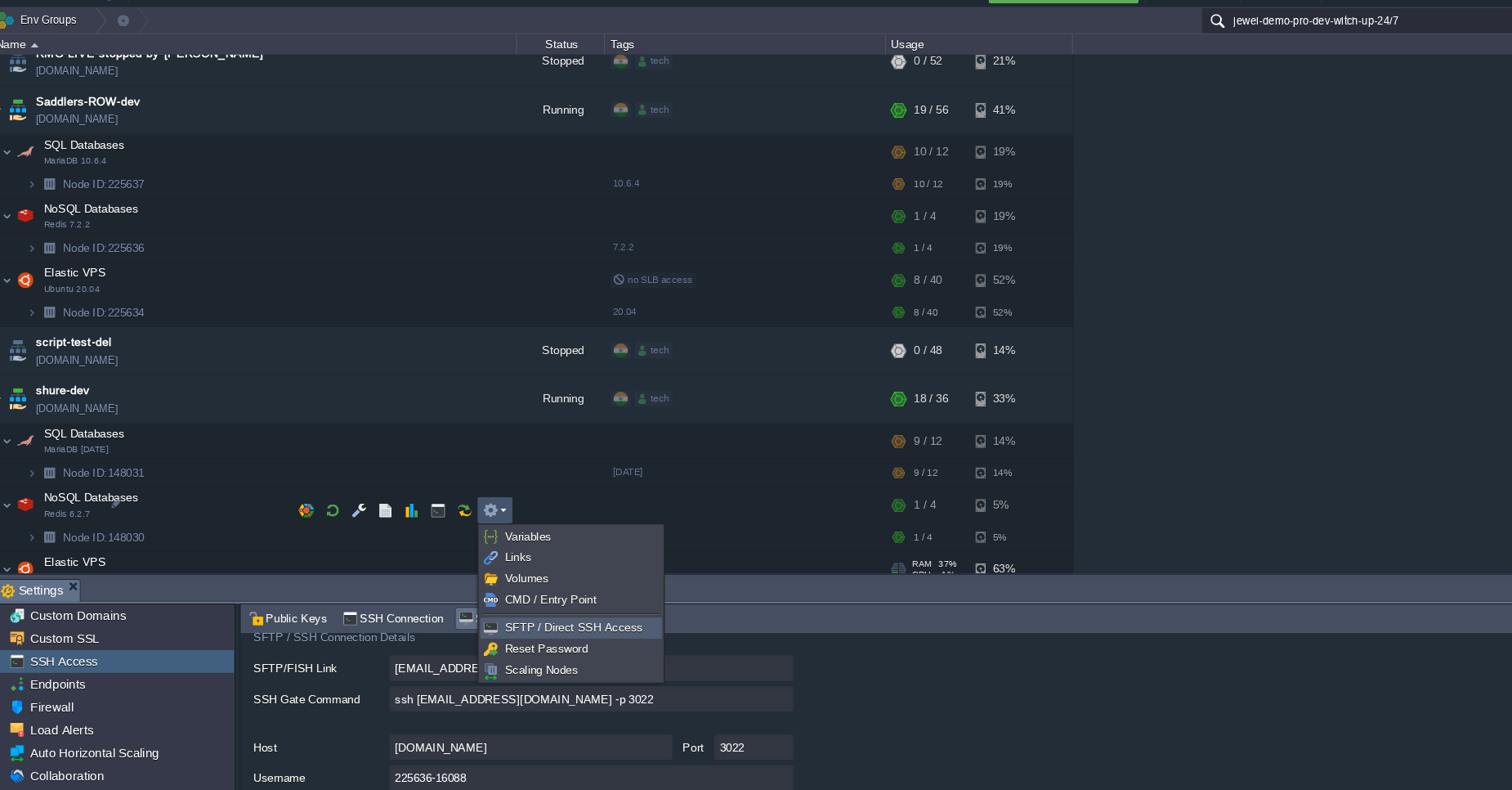
click at [511, 605] on span "SFTP / Direct SSH Access" at bounding box center [543, 610] width 128 height 12
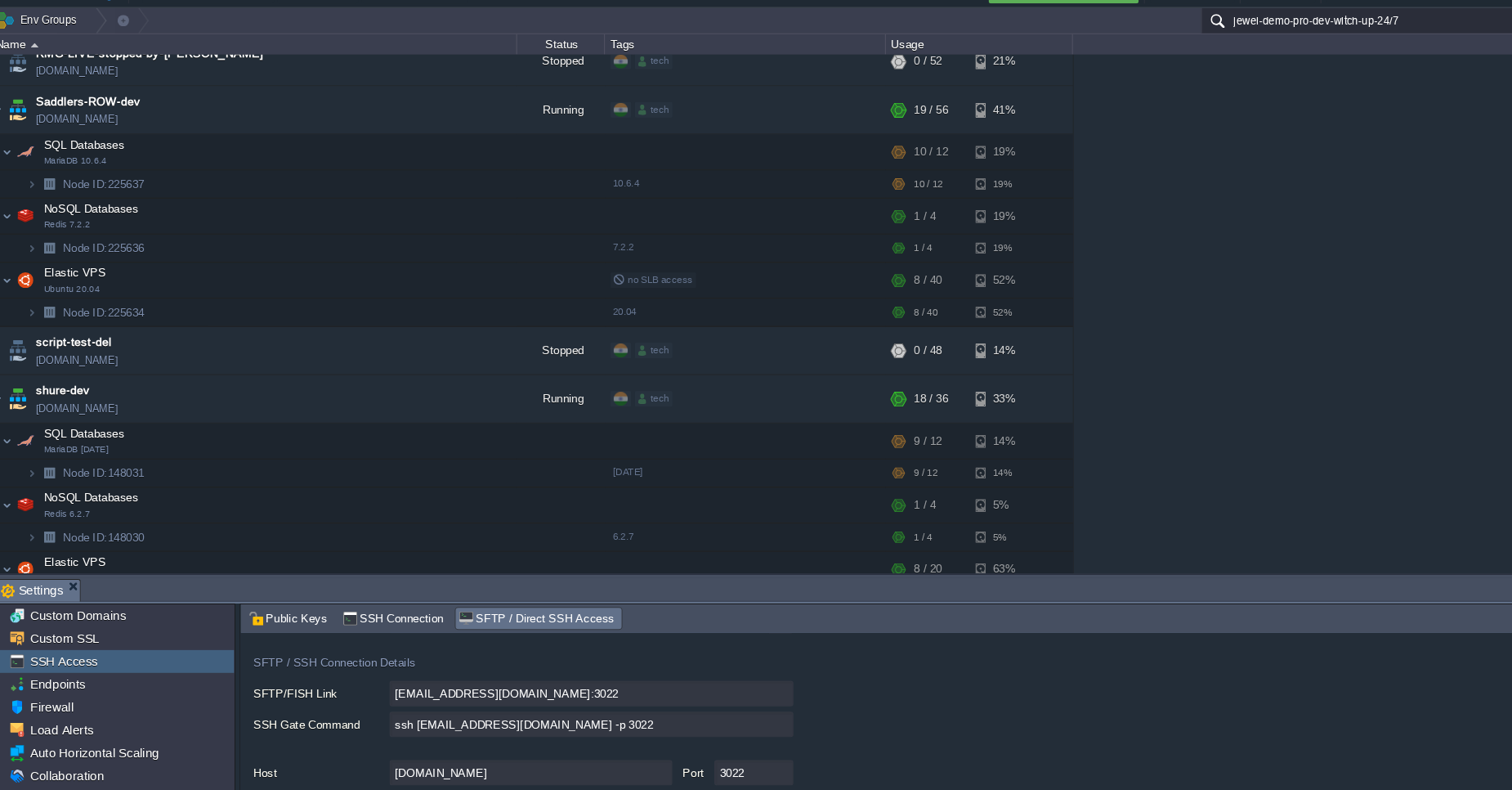
scroll to position [90, 0]
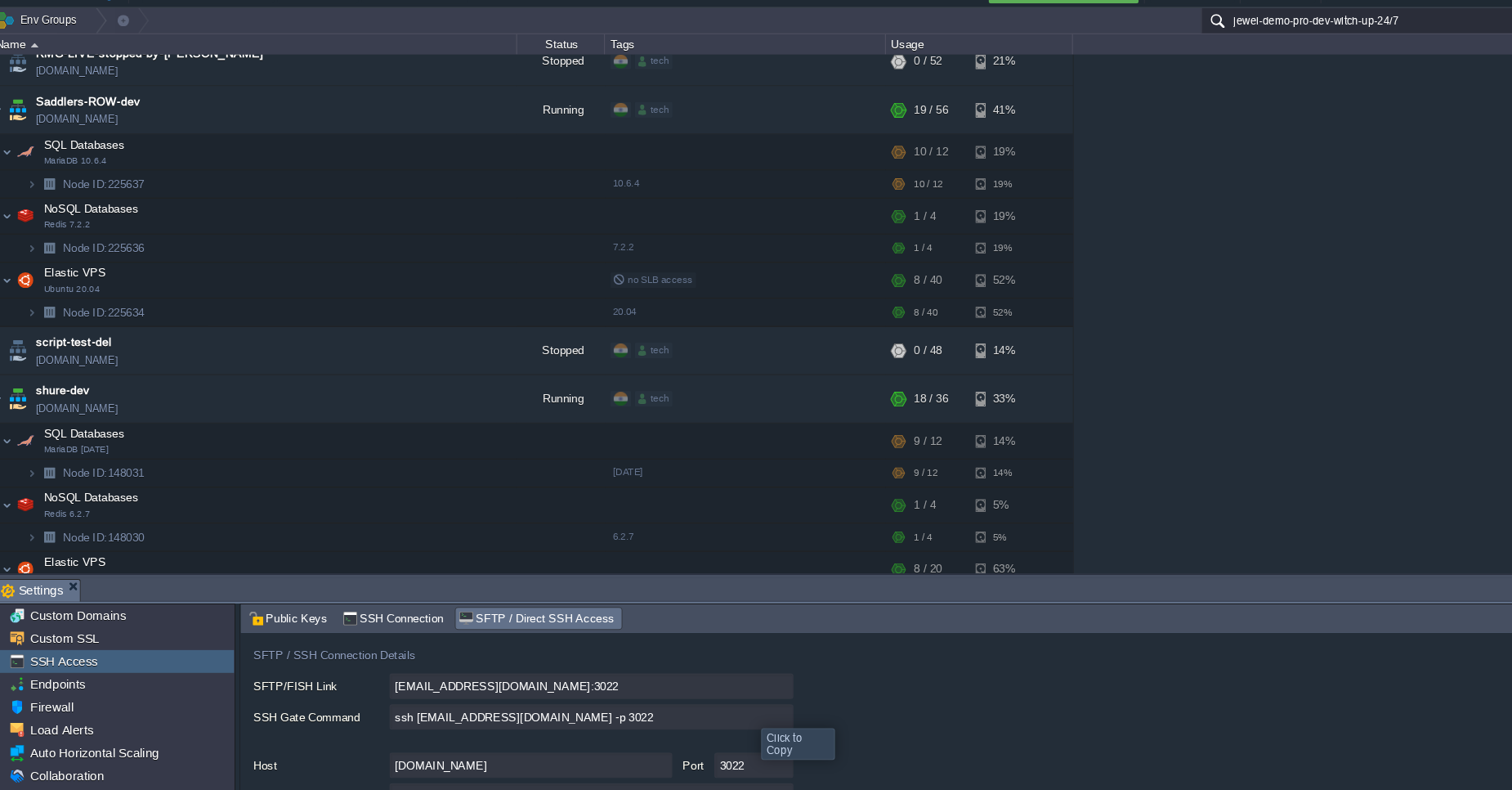
click at [734, 696] on input "ssh [EMAIL_ADDRESS][DOMAIN_NAME] -p 3022" at bounding box center [561, 694] width 376 height 24
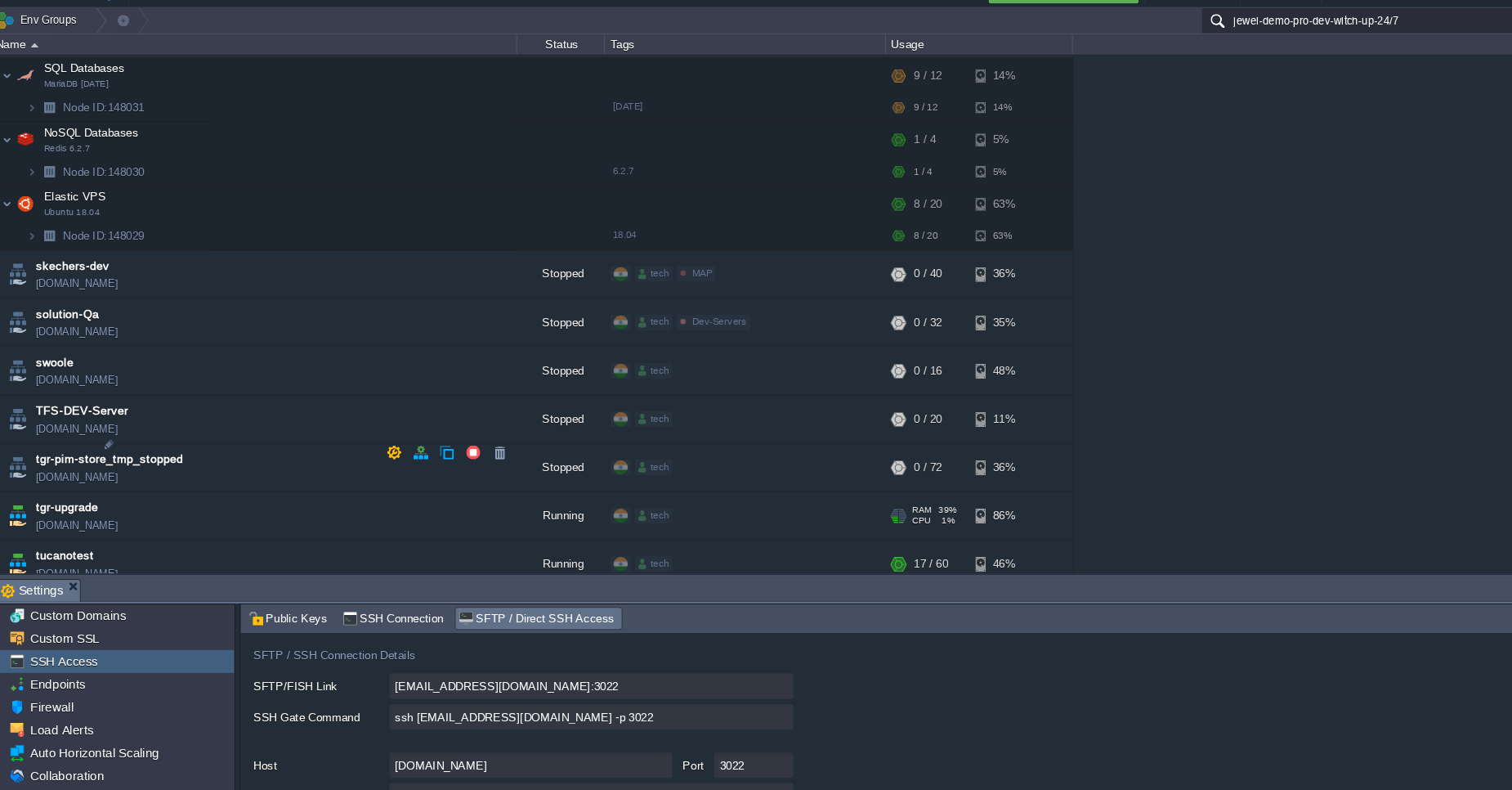
scroll to position [6270, 0]
click at [152, 486] on td "tgr-upgrade [DOMAIN_NAME]" at bounding box center [246, 508] width 491 height 45
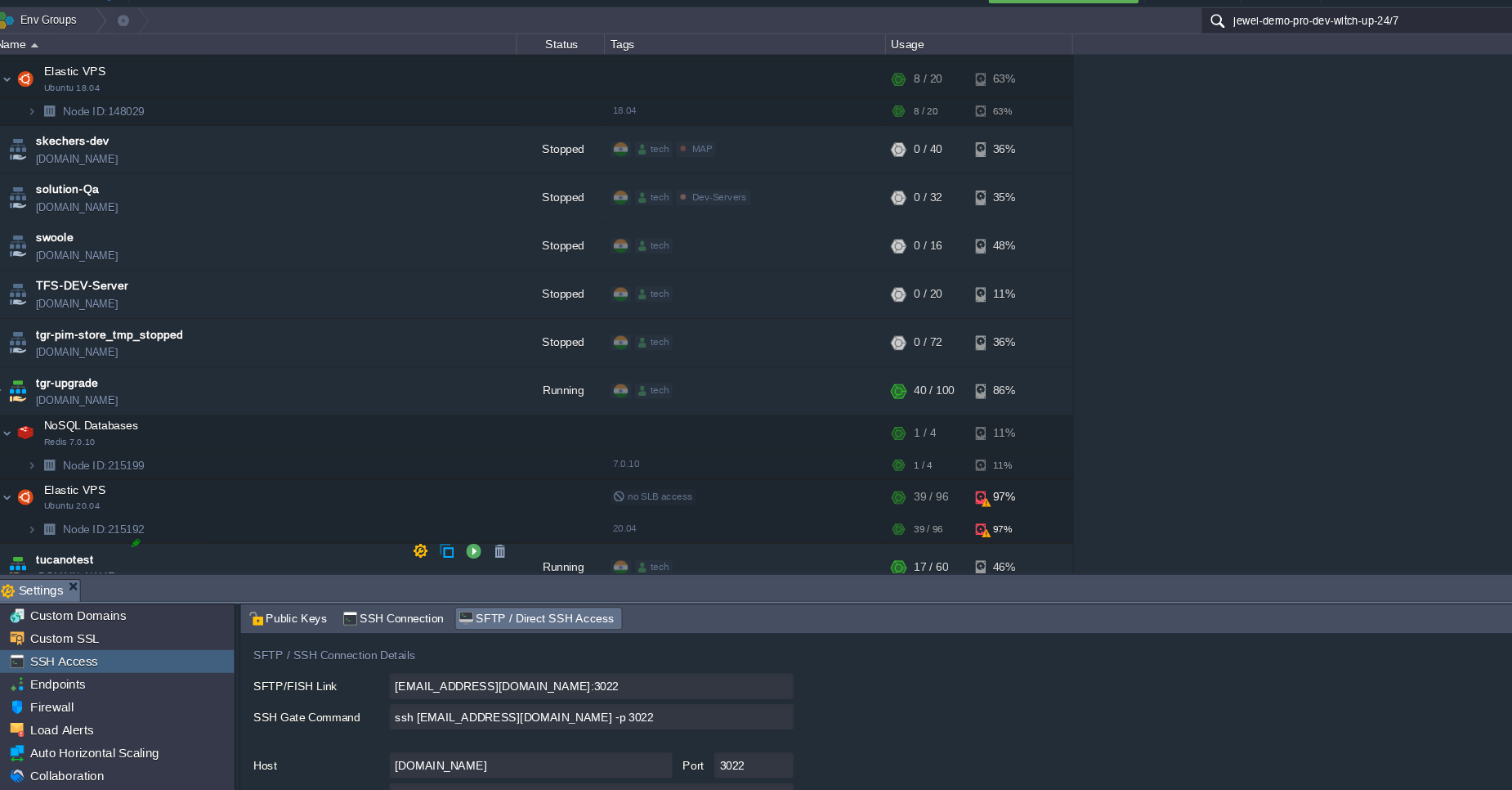
scroll to position [6390, 0]
click at [480, 426] on em at bounding box center [470, 426] width 22 height 15
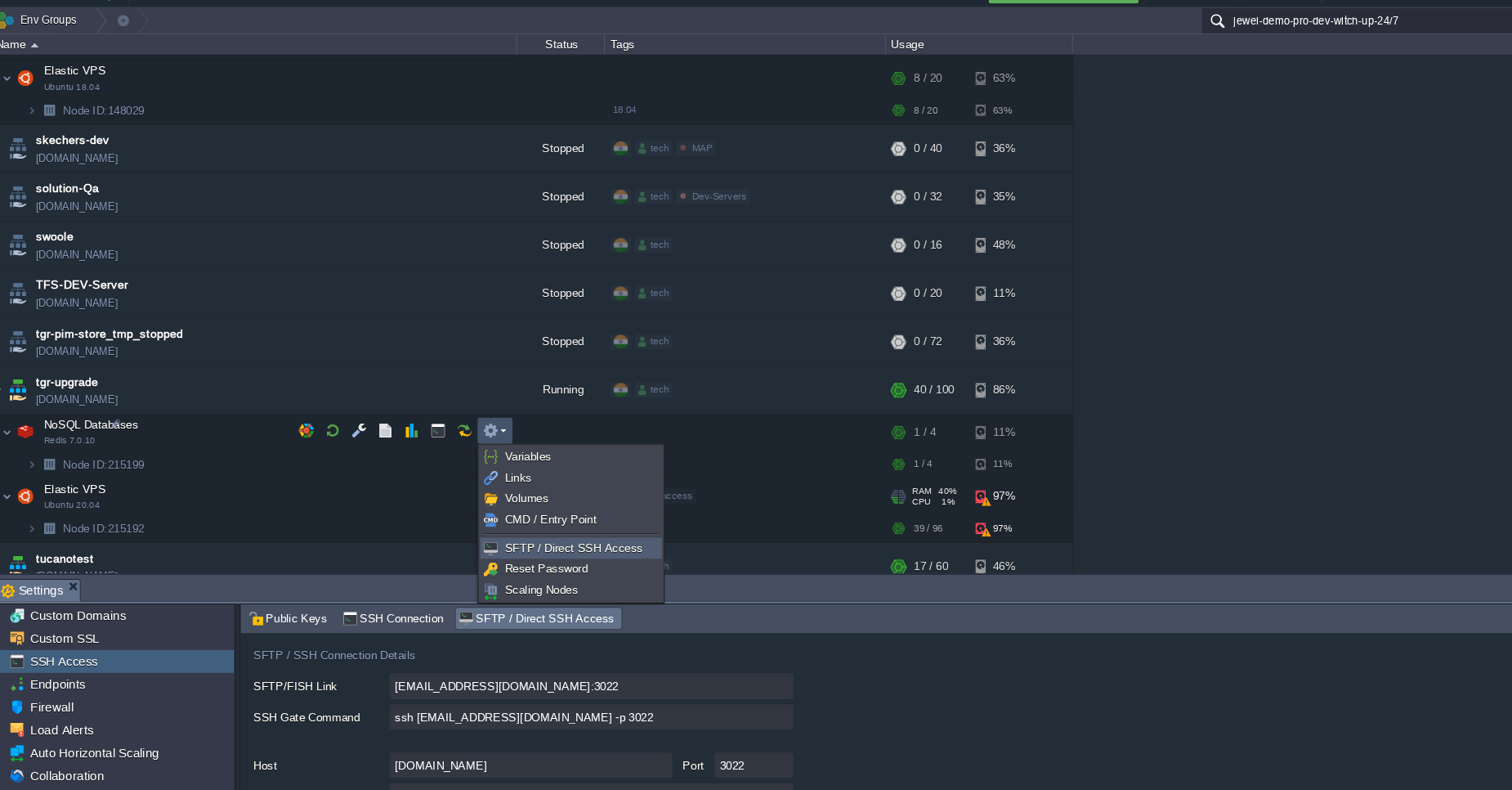
click at [502, 538] on span "SFTP / Direct SSH Access" at bounding box center [543, 535] width 128 height 12
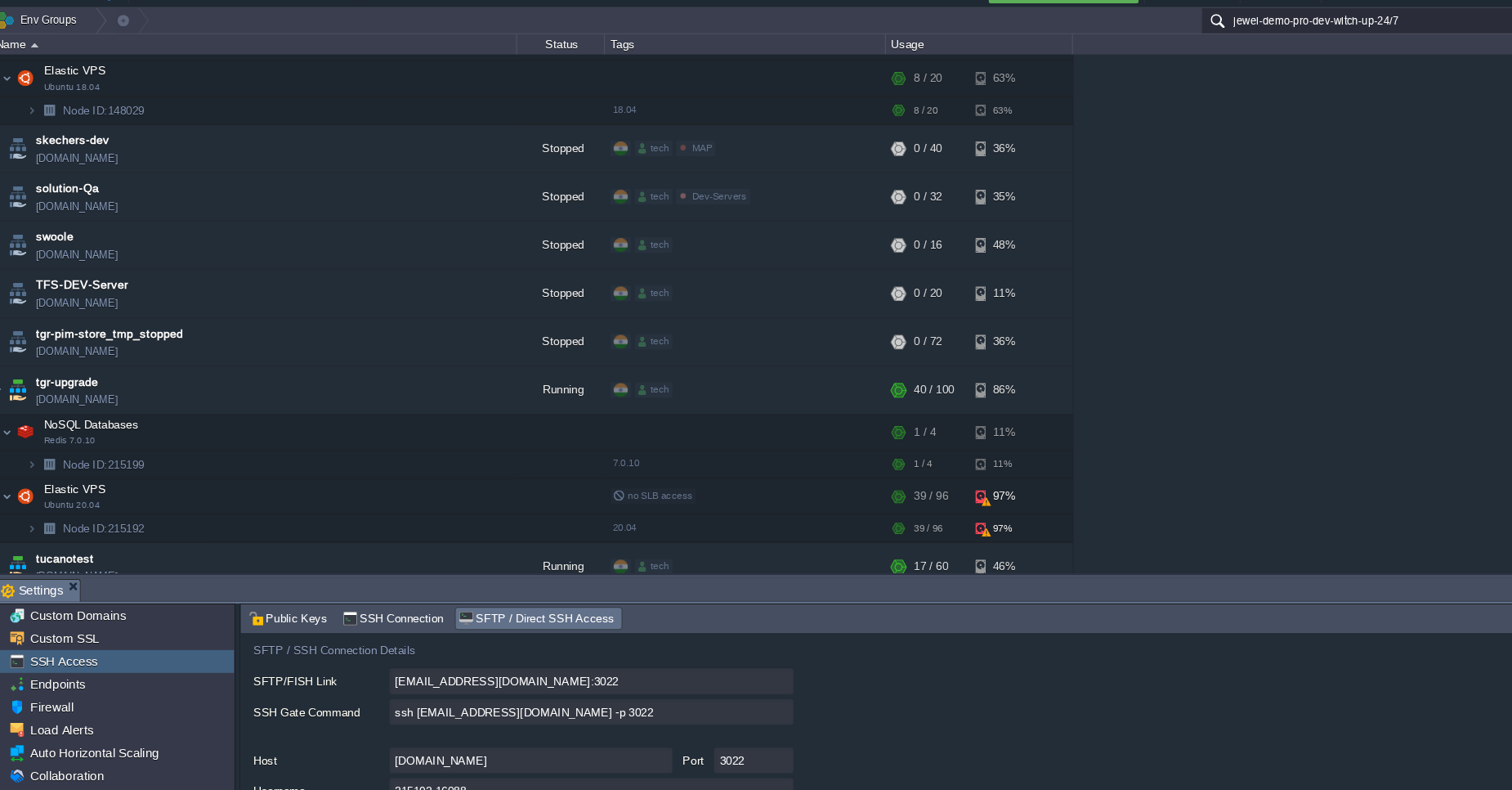
scroll to position [89, 0]
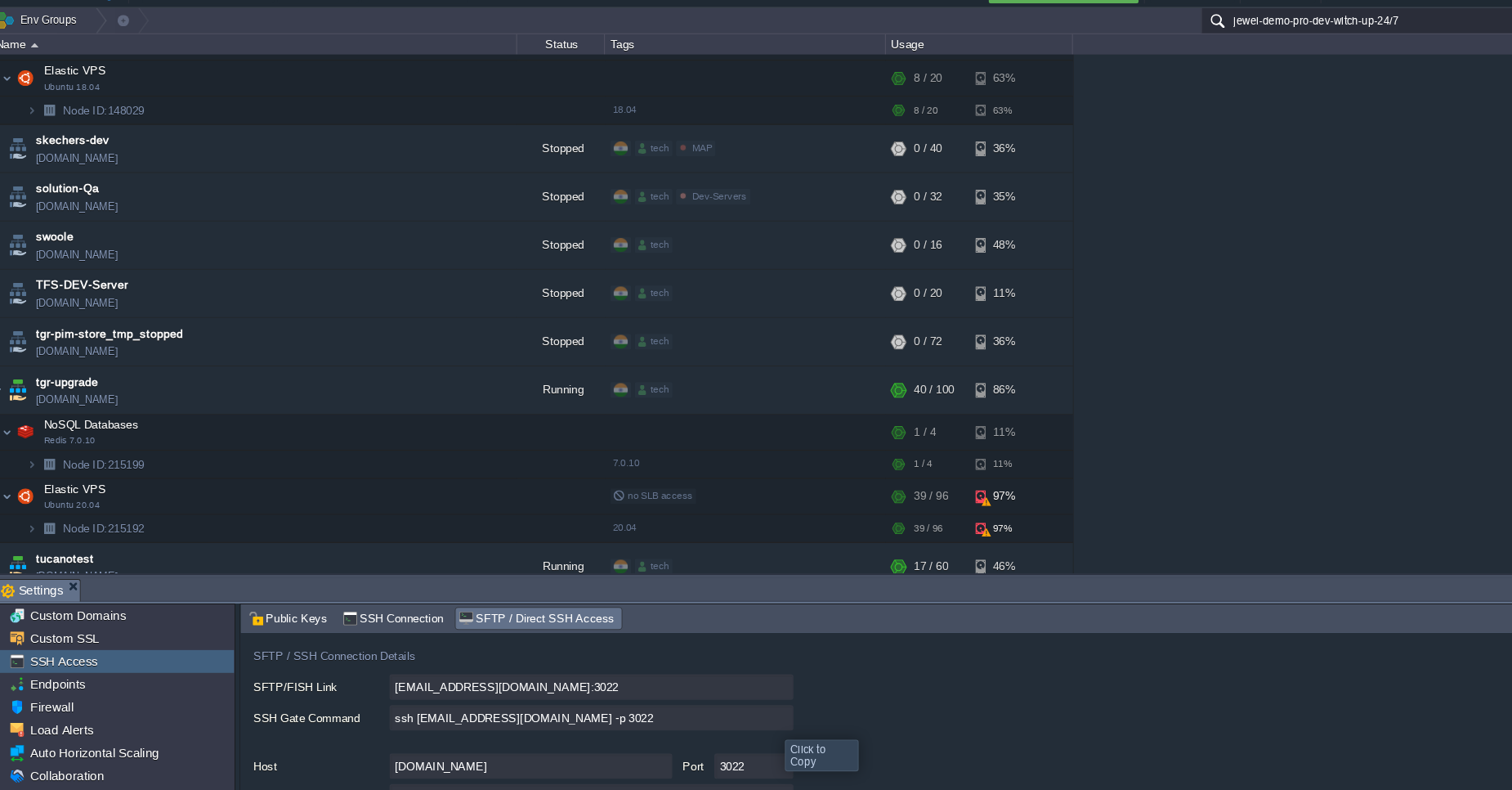
click at [735, 700] on input "ssh [EMAIL_ADDRESS][DOMAIN_NAME] -p 3022" at bounding box center [561, 694] width 376 height 24
type textarea "ssh [EMAIL_ADDRESS][DOMAIN_NAME] -p 3022"
click at [84, 373] on span "tgr-upgrade" at bounding box center [71, 381] width 58 height 16
type input "tgr-upgrade"
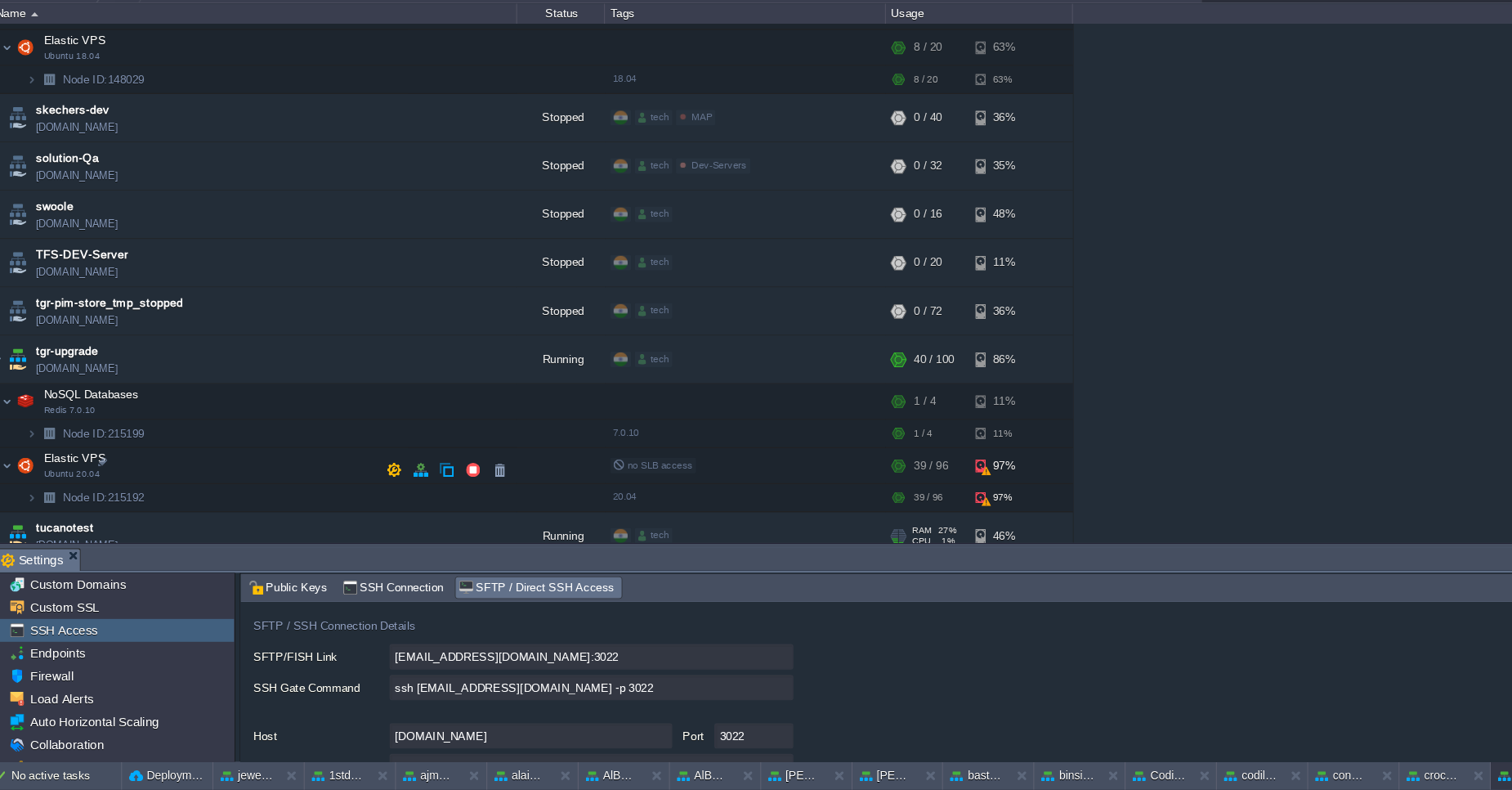
click at [162, 531] on td "tucanotest [DOMAIN_NAME]" at bounding box center [246, 553] width 491 height 45
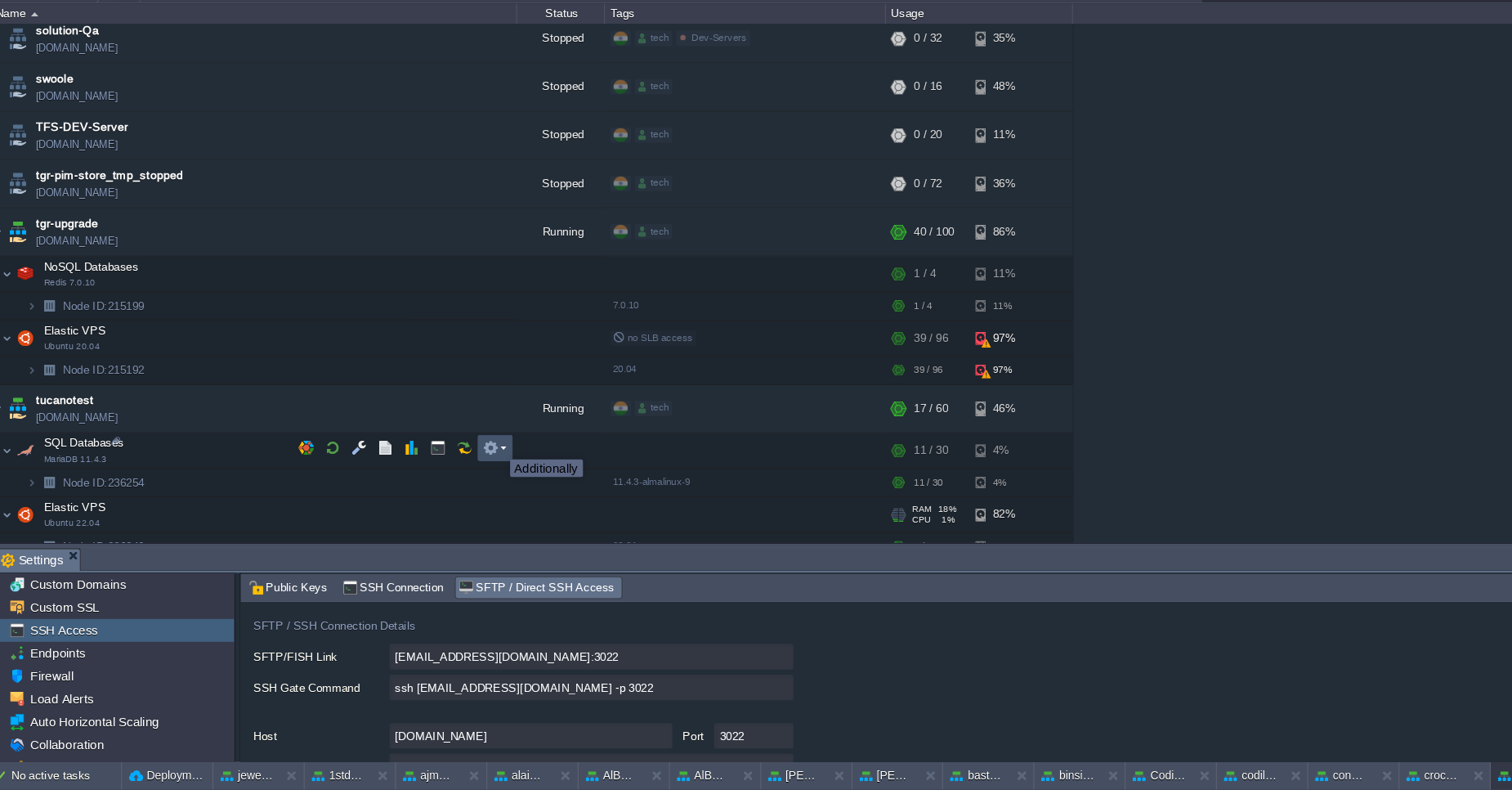
click at [473, 467] on button "button" at bounding box center [466, 470] width 15 height 15
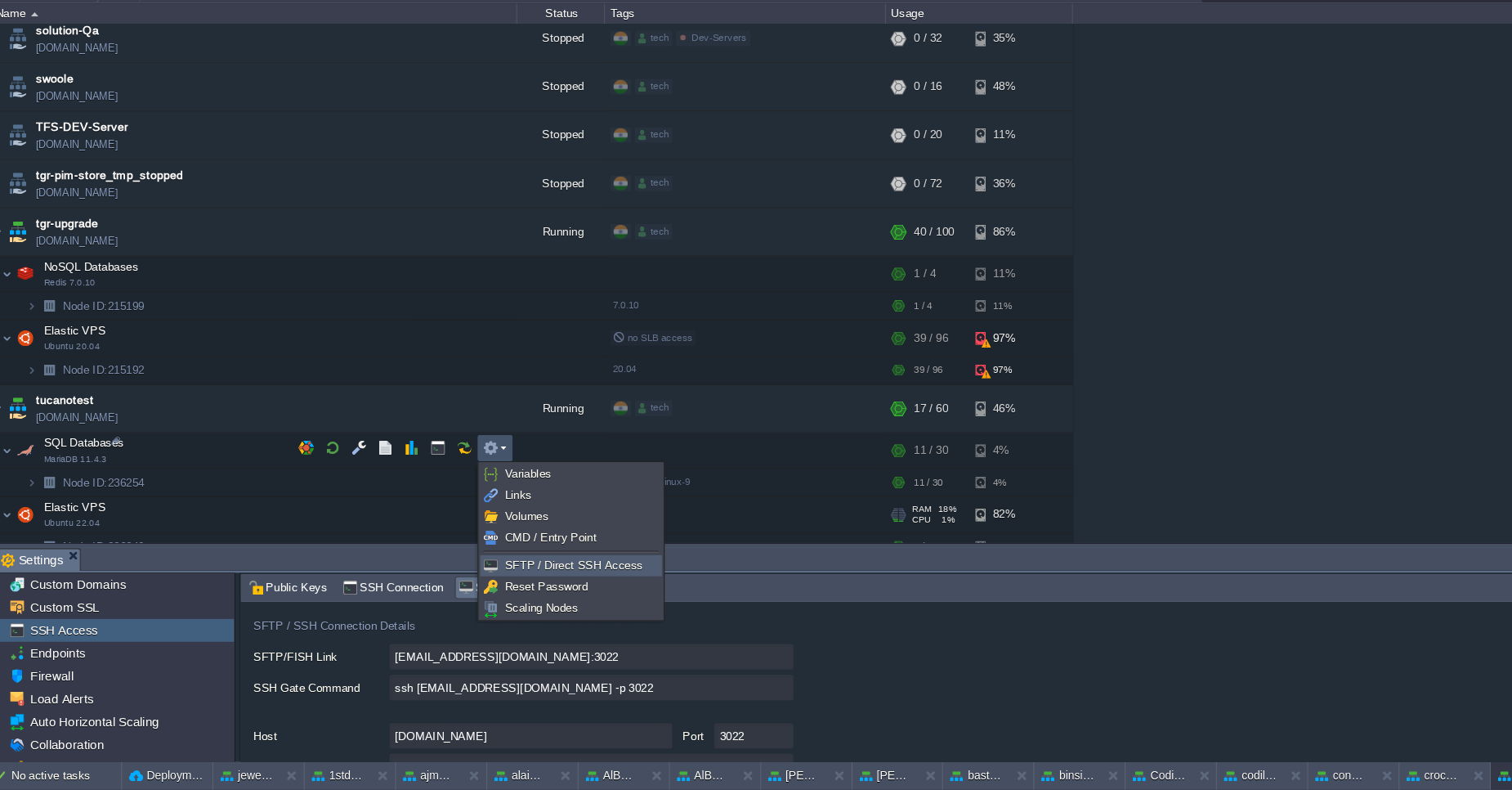
click at [504, 583] on span "SFTP / Direct SSH Access" at bounding box center [543, 580] width 128 height 12
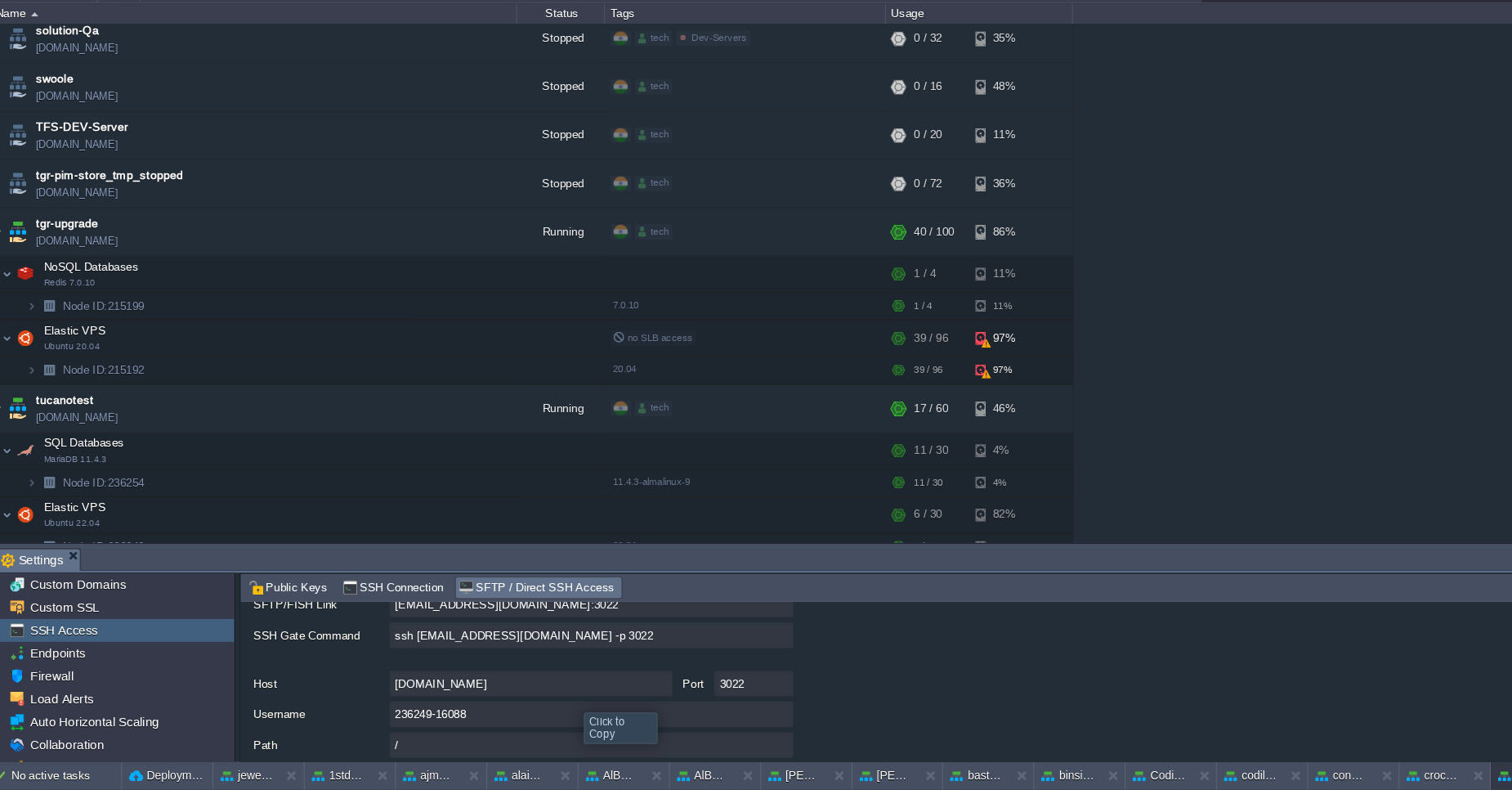
scroll to position [133, 0]
click at [737, 648] on input "ssh [EMAIL_ADDRESS][DOMAIN_NAME] -p 3022" at bounding box center [561, 650] width 376 height 24
type textarea "ssh [EMAIL_ADDRESS][DOMAIN_NAME] -p 3022"
click at [78, 419] on span "tucanotest" at bounding box center [70, 426] width 54 height 16
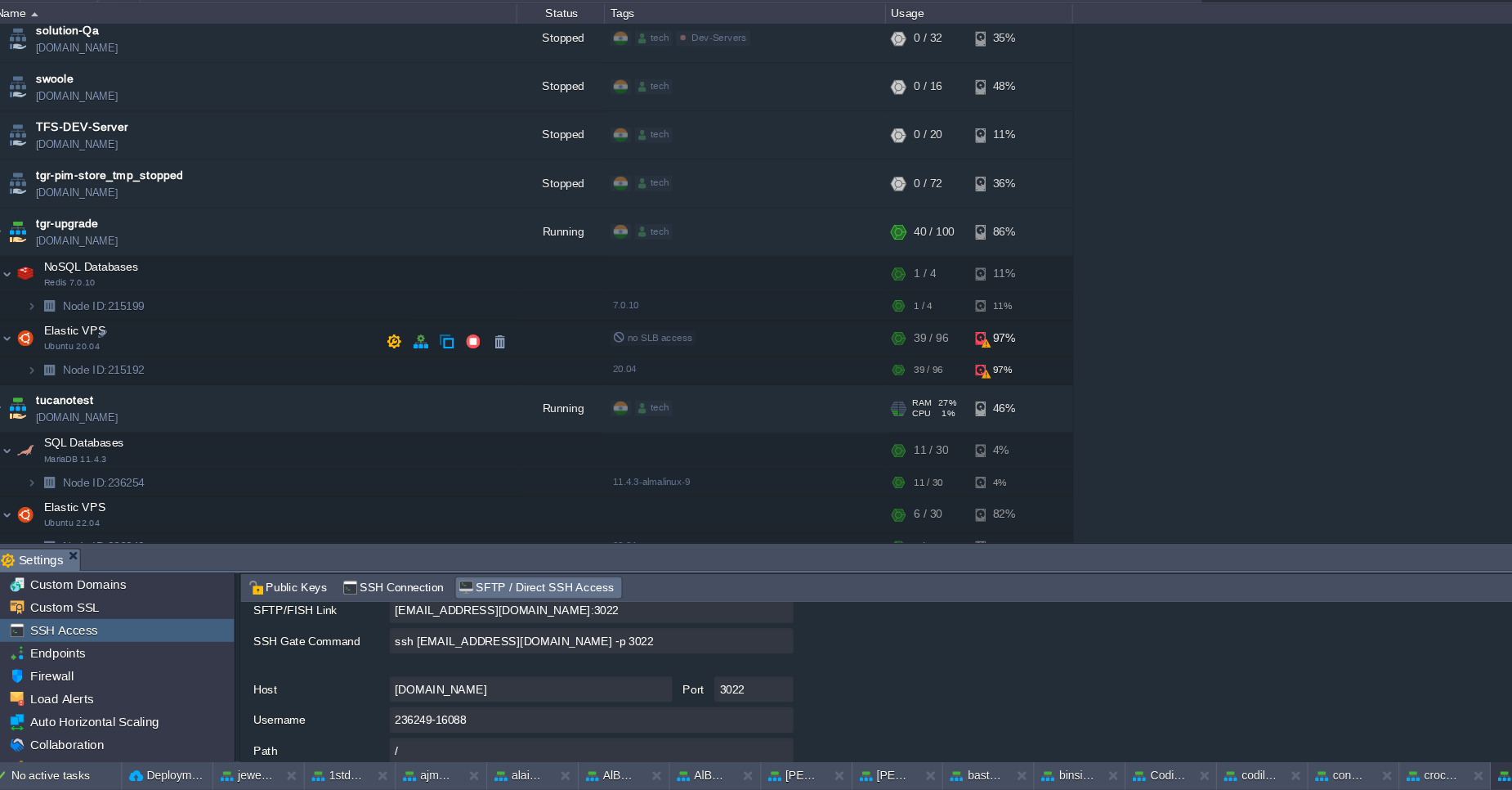
type input "tucanotest"
